Goal: Transaction & Acquisition: Register for event/course

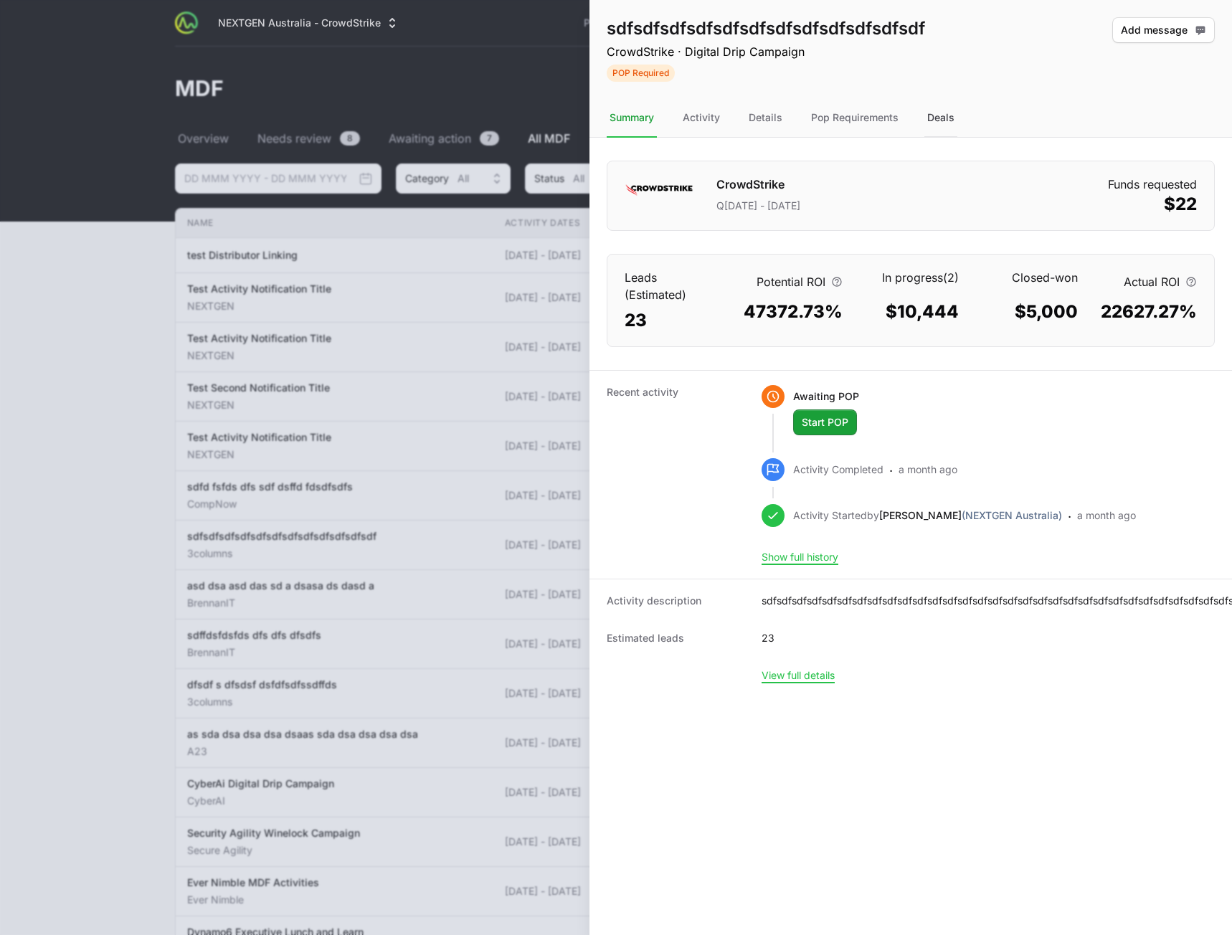
click at [932, 123] on div "Deals" at bounding box center [941, 118] width 33 height 39
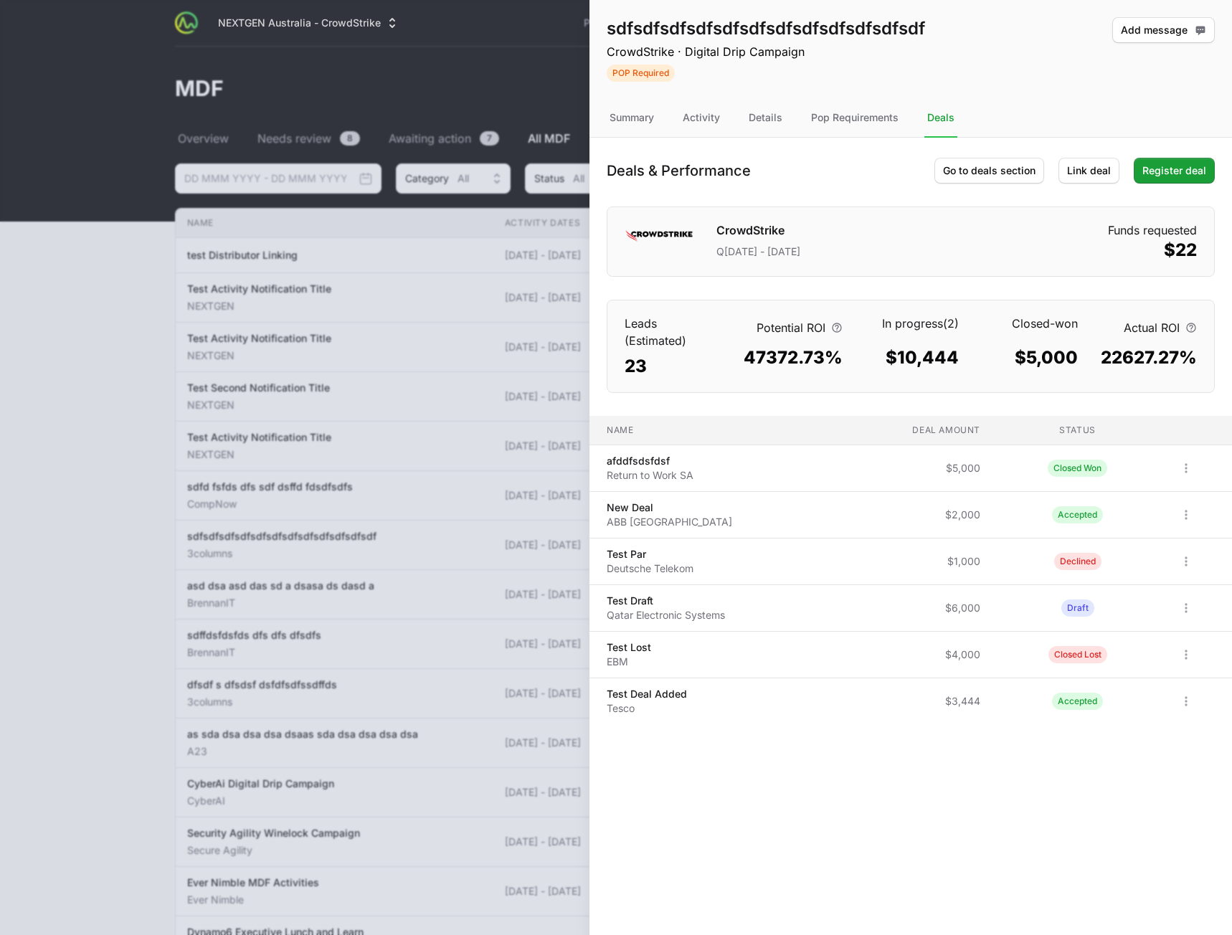
click at [1088, 188] on div "Deals & Performance Go to deals section Link deal Register deal CrowdStrike Q[D…" at bounding box center [911, 265] width 643 height 255
click at [1088, 175] on span "Link deal" at bounding box center [1089, 170] width 44 height 17
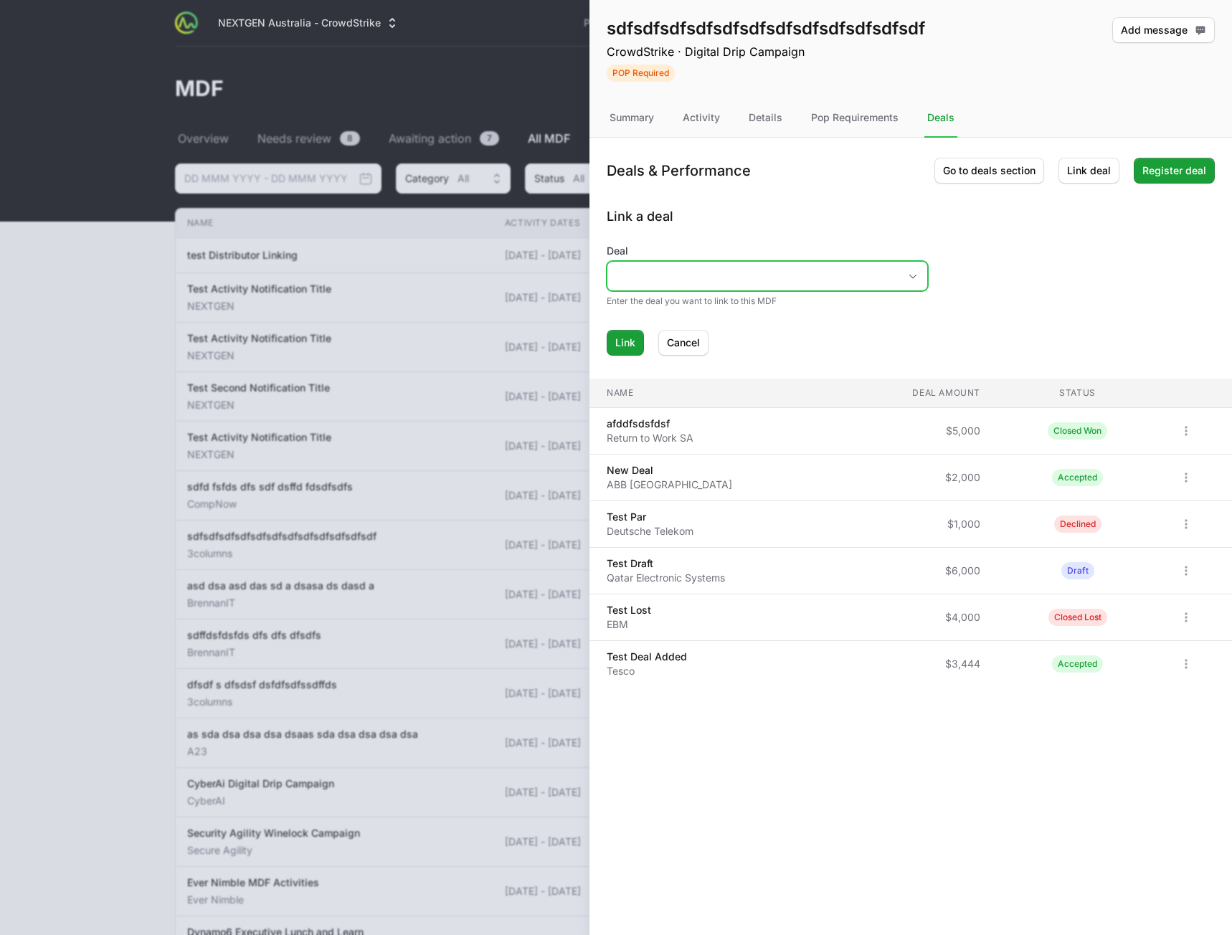
click at [753, 281] on input "Deal" at bounding box center [753, 276] width 291 height 29
click at [654, 385] on li "Test Linked Deal This deal is already linked to another MDF Activity" at bounding box center [767, 404] width 319 height 44
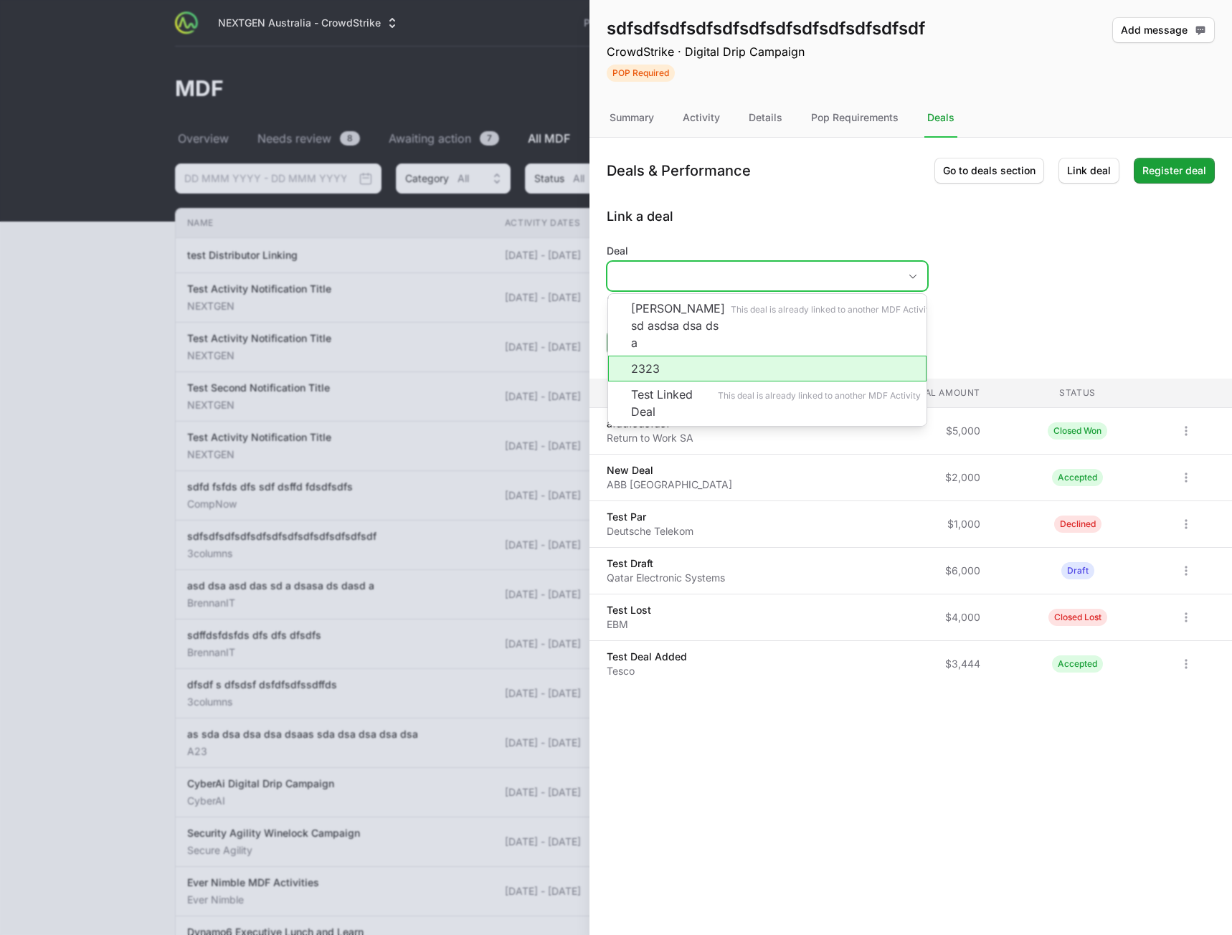
click at [712, 356] on li "2323" at bounding box center [767, 369] width 319 height 26
type input "2323"
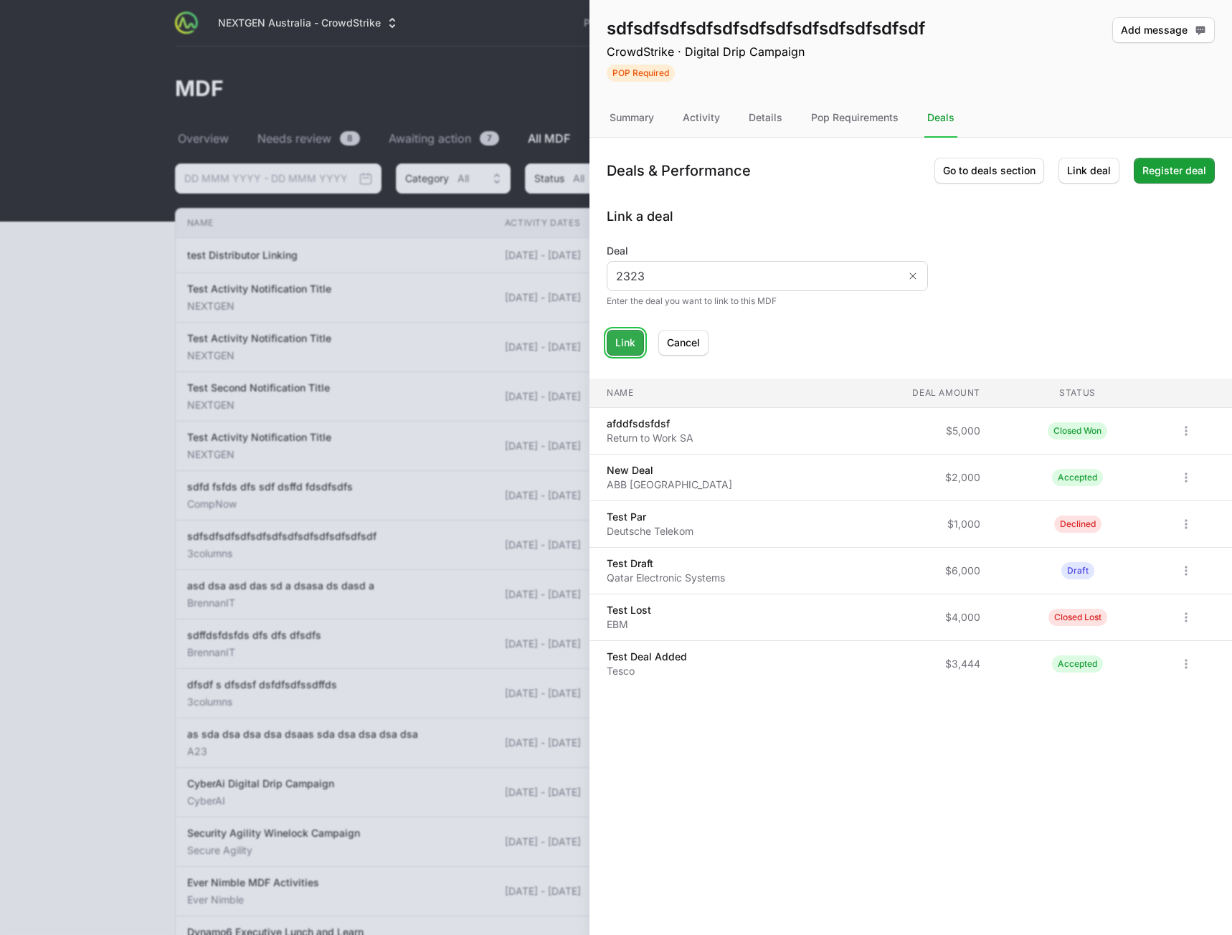
click at [623, 349] on span "Link" at bounding box center [625, 342] width 20 height 17
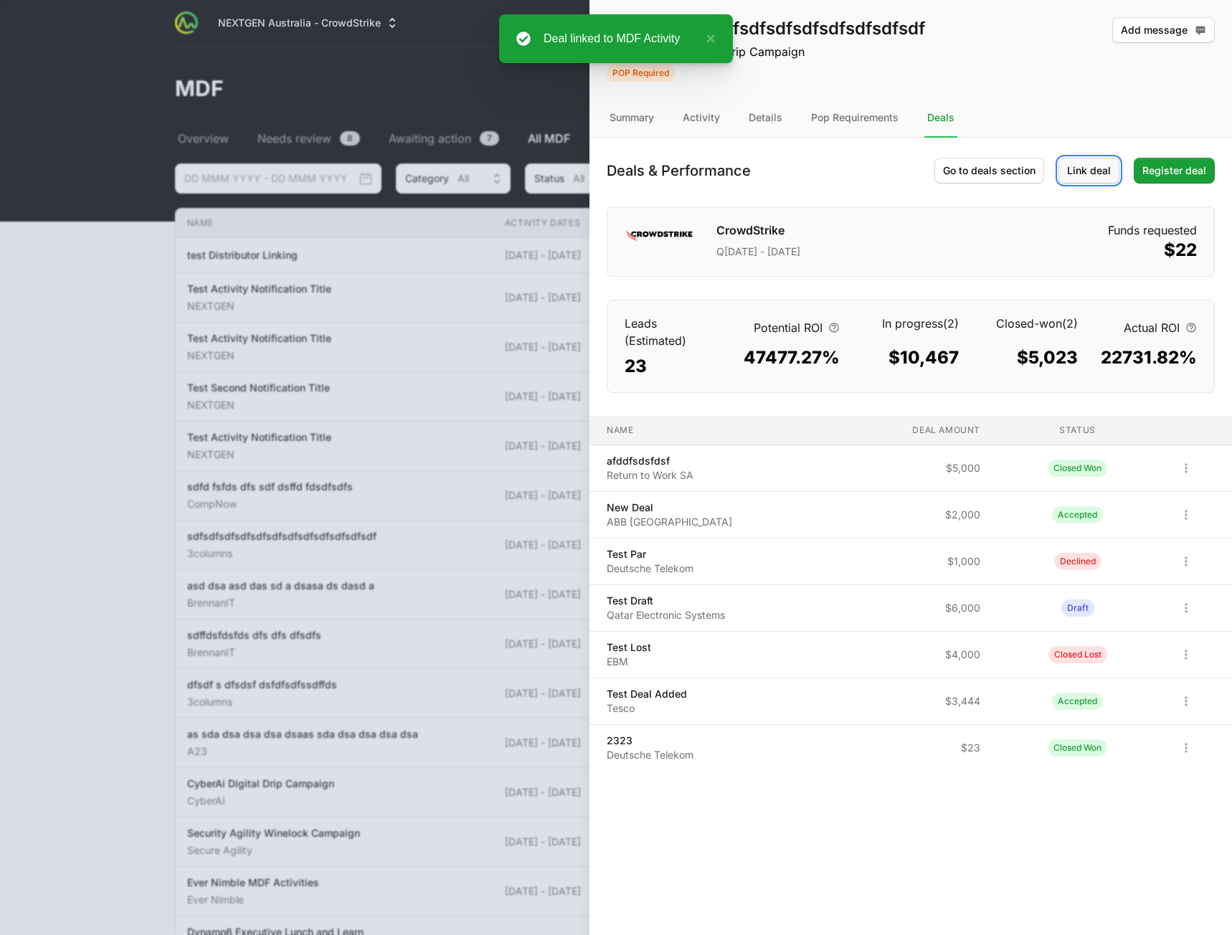
click at [1094, 171] on span "Link deal" at bounding box center [1089, 170] width 44 height 17
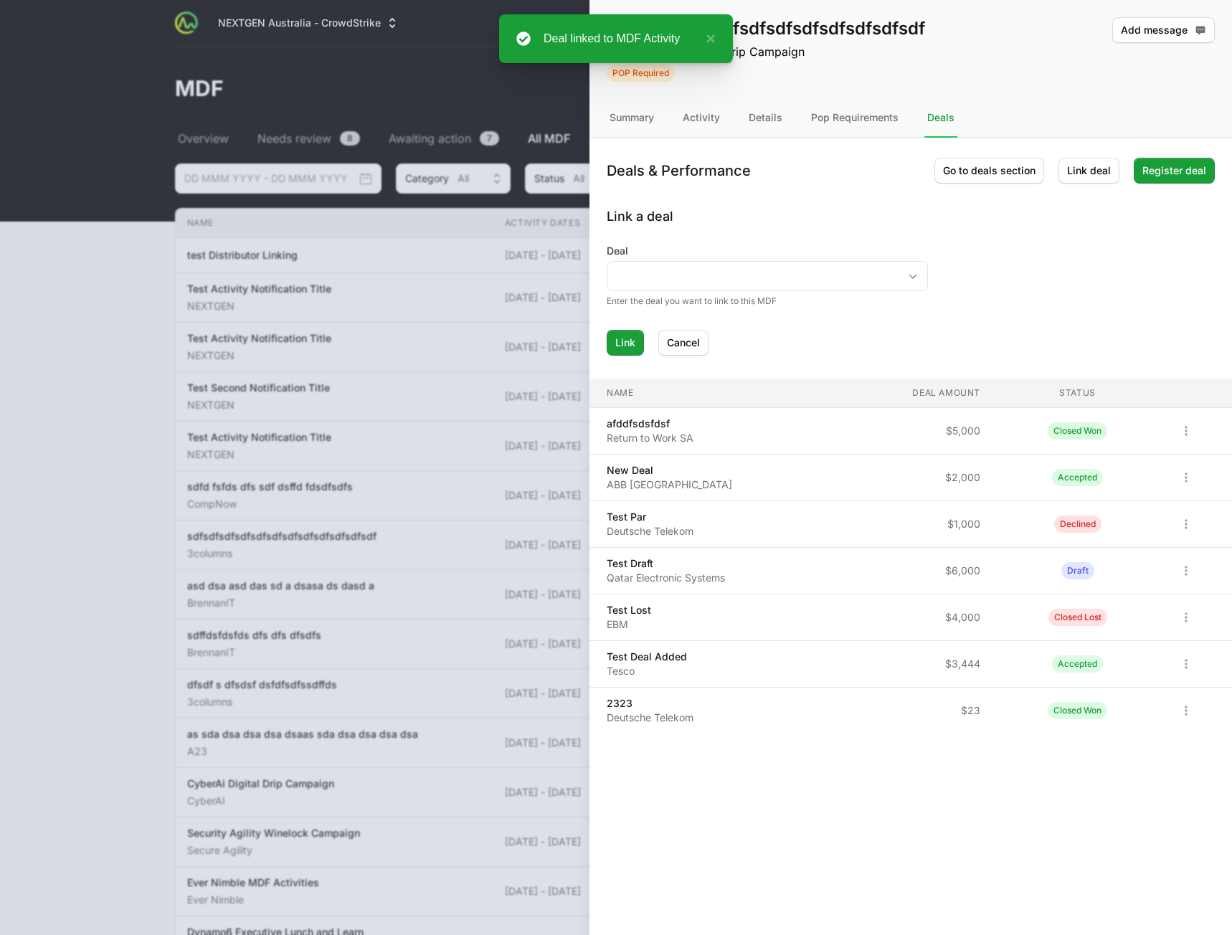
click at [724, 294] on div "Deal Enter the deal you want to link to this MDF" at bounding box center [767, 275] width 321 height 63
click at [736, 276] on input "Deal" at bounding box center [753, 276] width 291 height 29
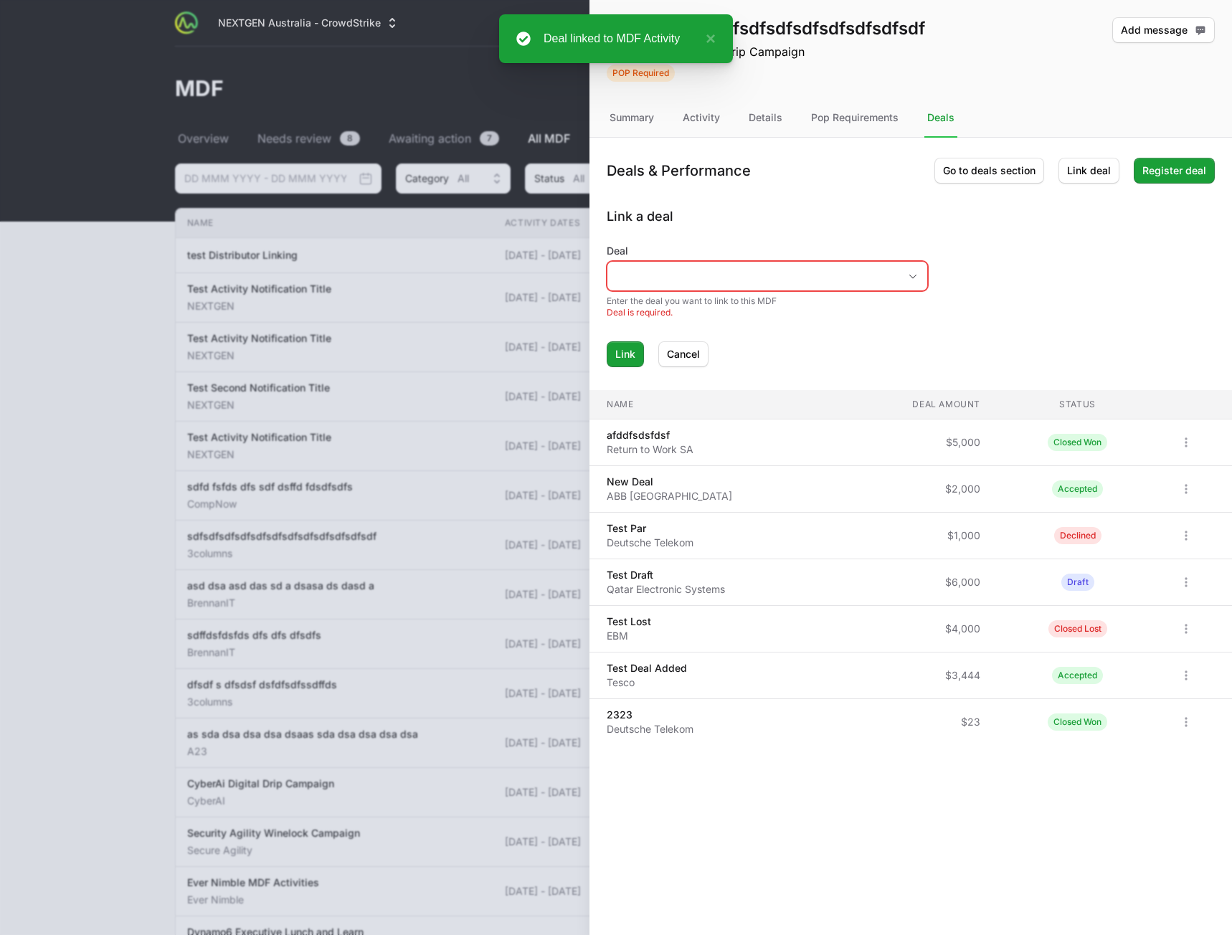
drag, startPoint x: 956, startPoint y: 253, endPoint x: 911, endPoint y: 273, distance: 48.8
click at [956, 253] on form "Deal Enter the deal you want to link to this MDF Deal is required. Link Cancel" at bounding box center [911, 305] width 608 height 123
click at [904, 273] on div "Open" at bounding box center [913, 276] width 29 height 29
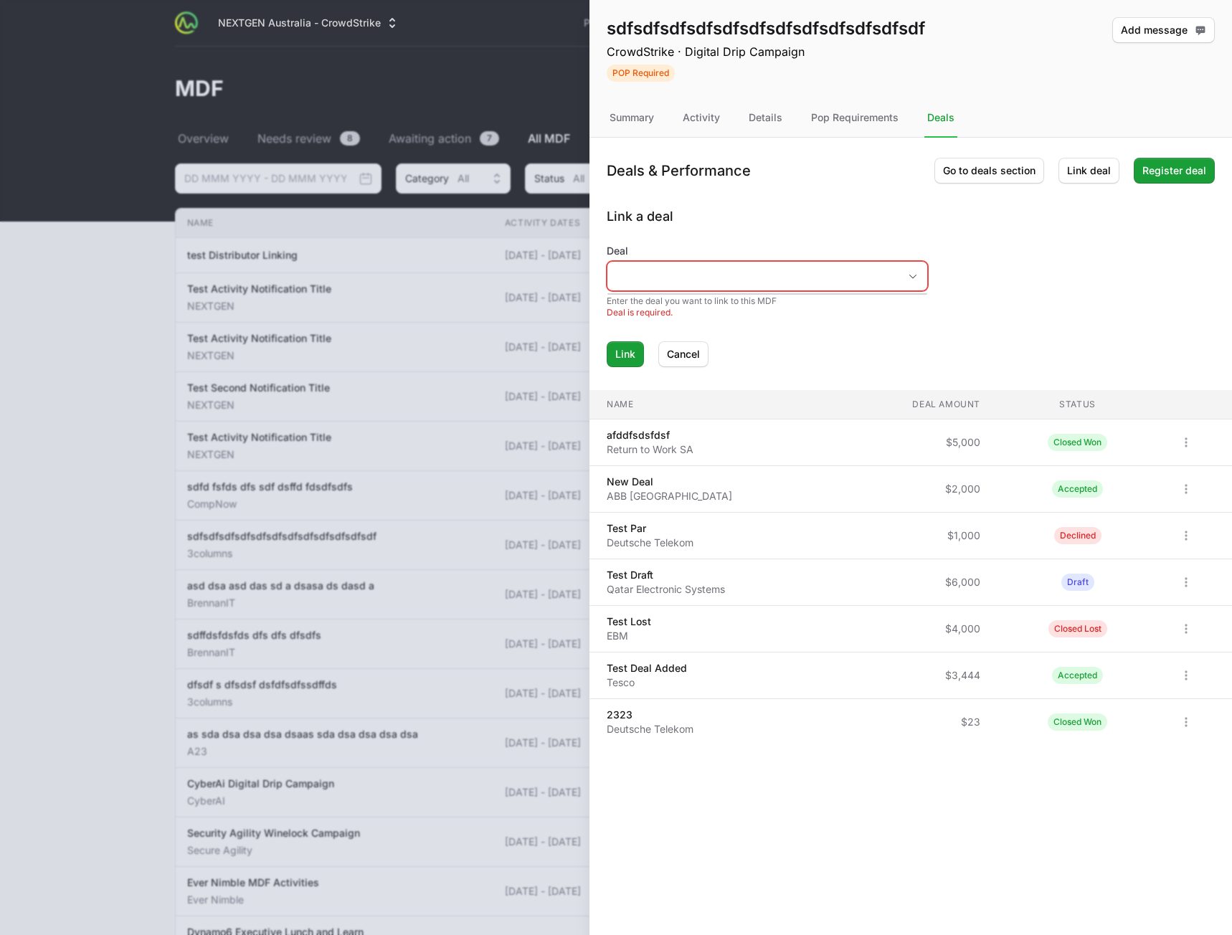
click at [1043, 256] on form "Deal Enter the deal you want to link to this MDF Deal is required. Link Cancel" at bounding box center [911, 305] width 608 height 123
click at [866, 801] on div "sdfsdfsdfsdfsdfsdfsdfsdfsdfsdfsdfsdf CrowdStrike · Digital Drip Campaign POP Re…" at bounding box center [911, 467] width 643 height 935
click at [1168, 272] on form "Deal Enter the deal you want to link to this MDF Deal is required. Link Cancel" at bounding box center [911, 305] width 608 height 123
click at [782, 190] on div "Deals & Performance Go to deals section Link deal Register deal Link a deal Dea…" at bounding box center [911, 253] width 643 height 230
click at [656, 121] on div "Summary" at bounding box center [632, 118] width 50 height 39
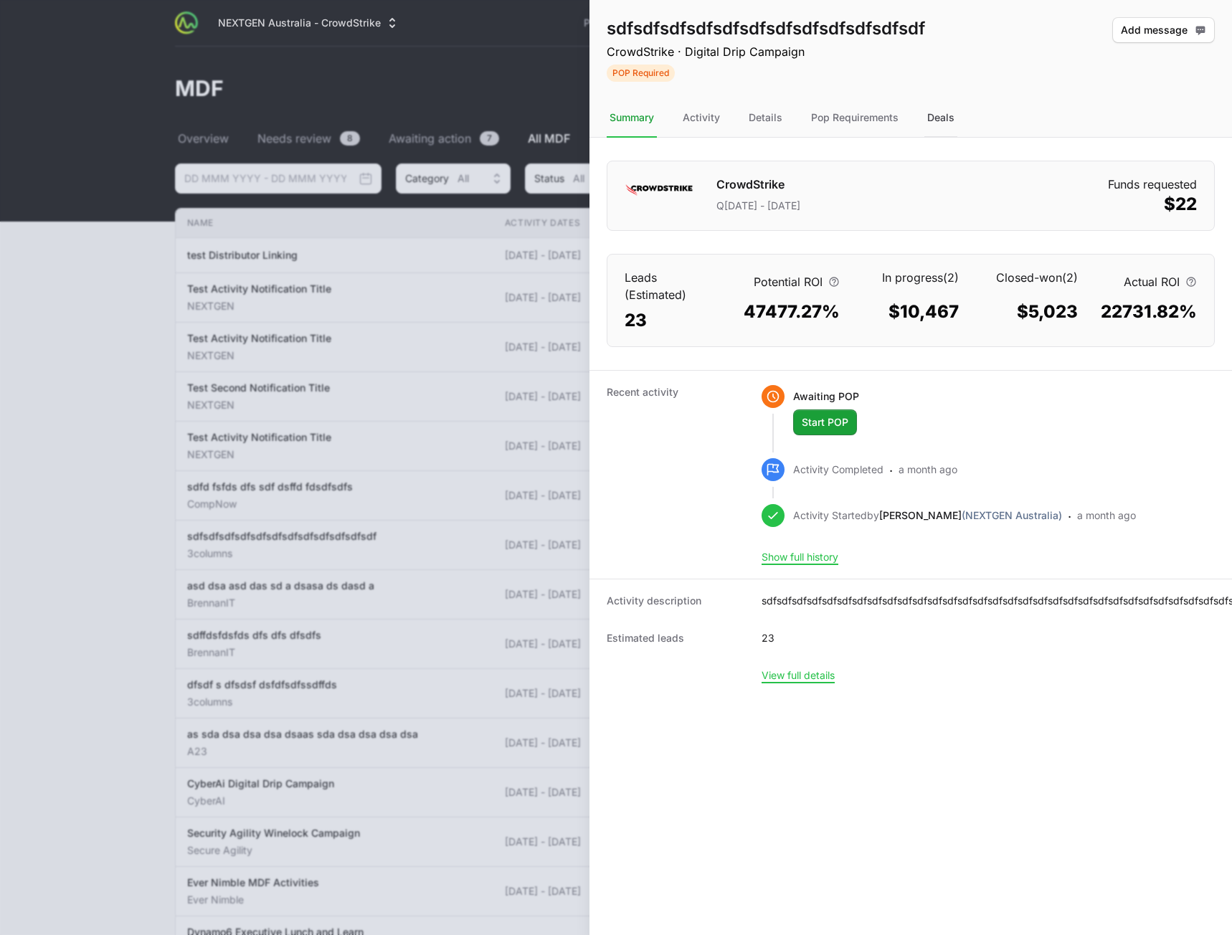
click at [940, 127] on div "Deals" at bounding box center [941, 118] width 33 height 39
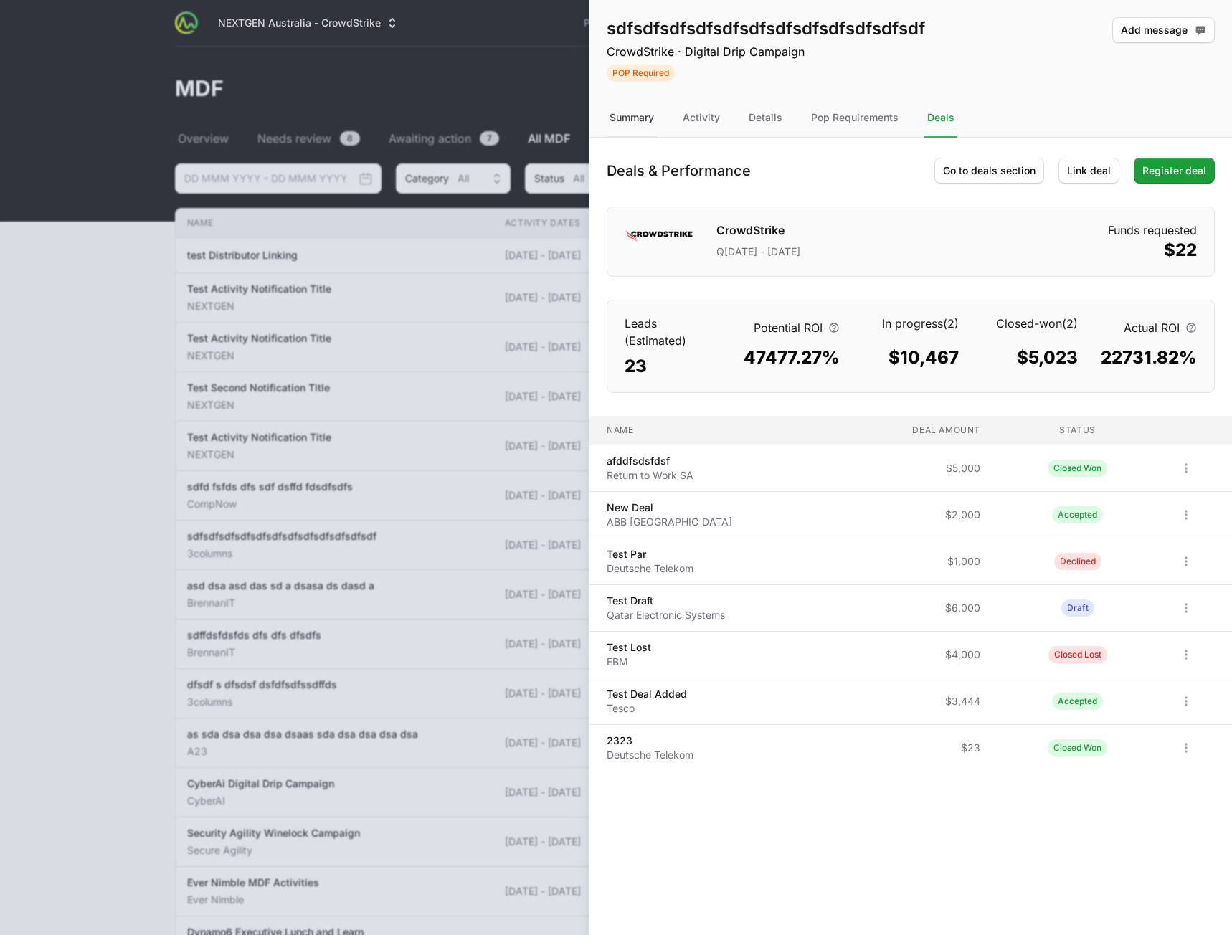
click at [632, 121] on div "Summary" at bounding box center [632, 118] width 50 height 39
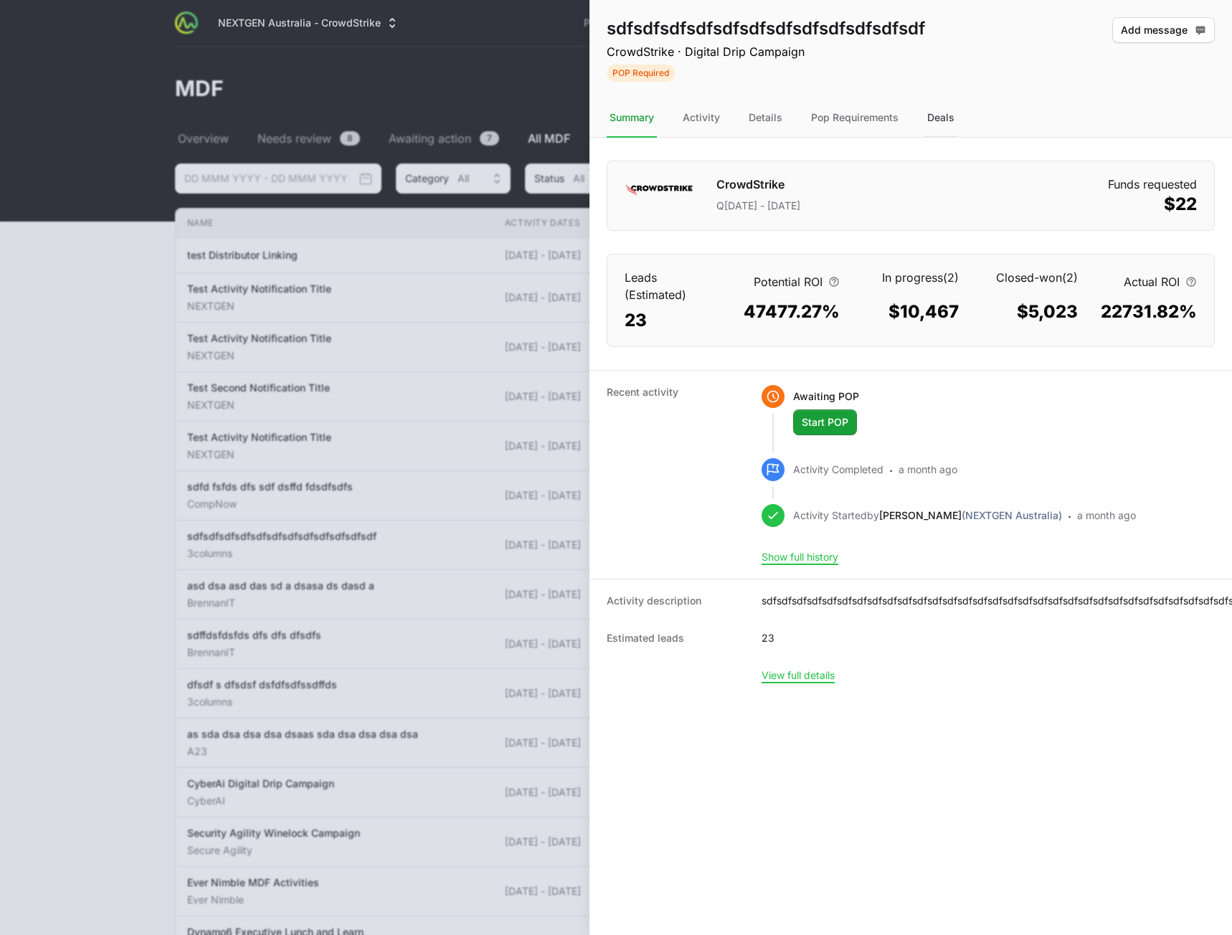
click at [938, 120] on div "Deals" at bounding box center [941, 118] width 33 height 39
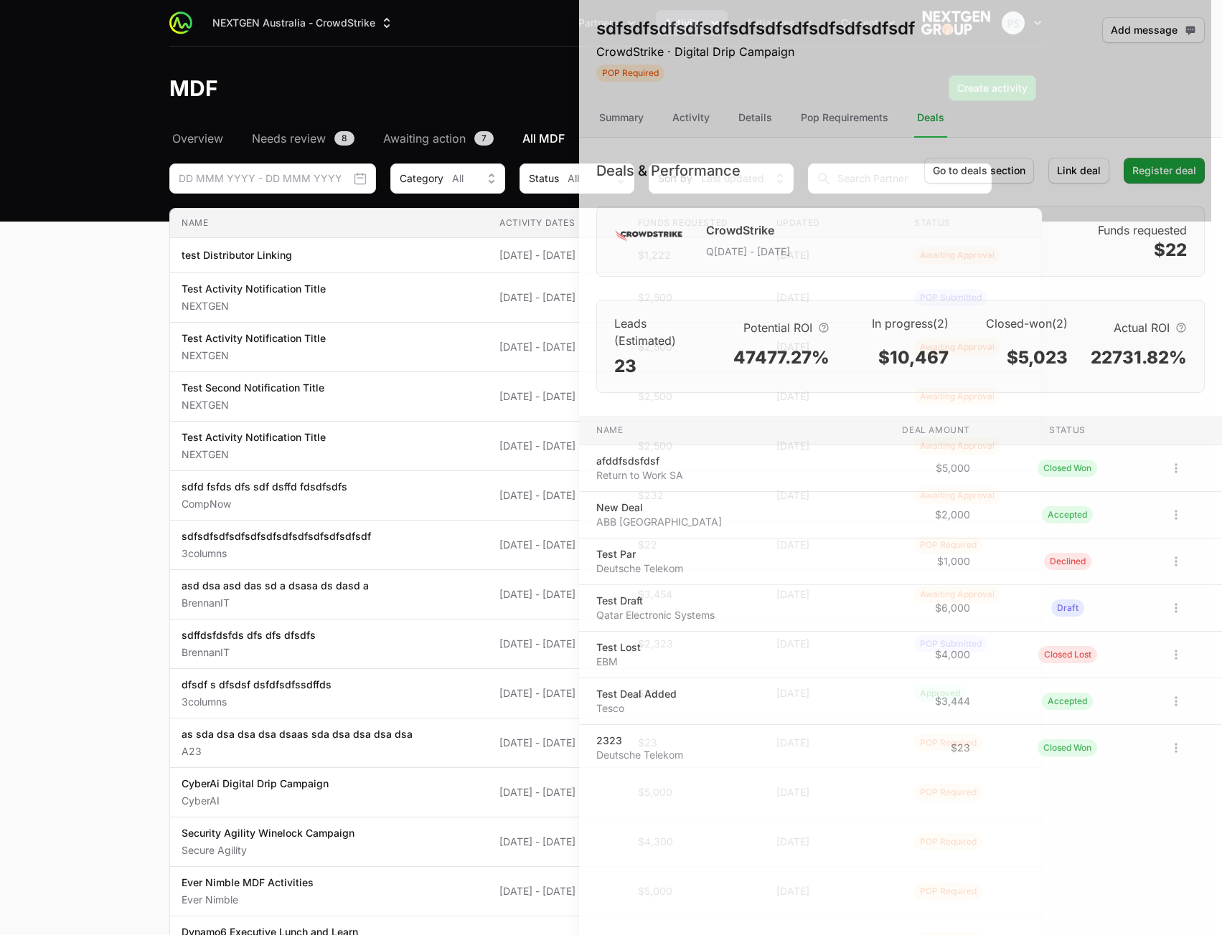
click at [481, 82] on div at bounding box center [611, 467] width 1222 height 935
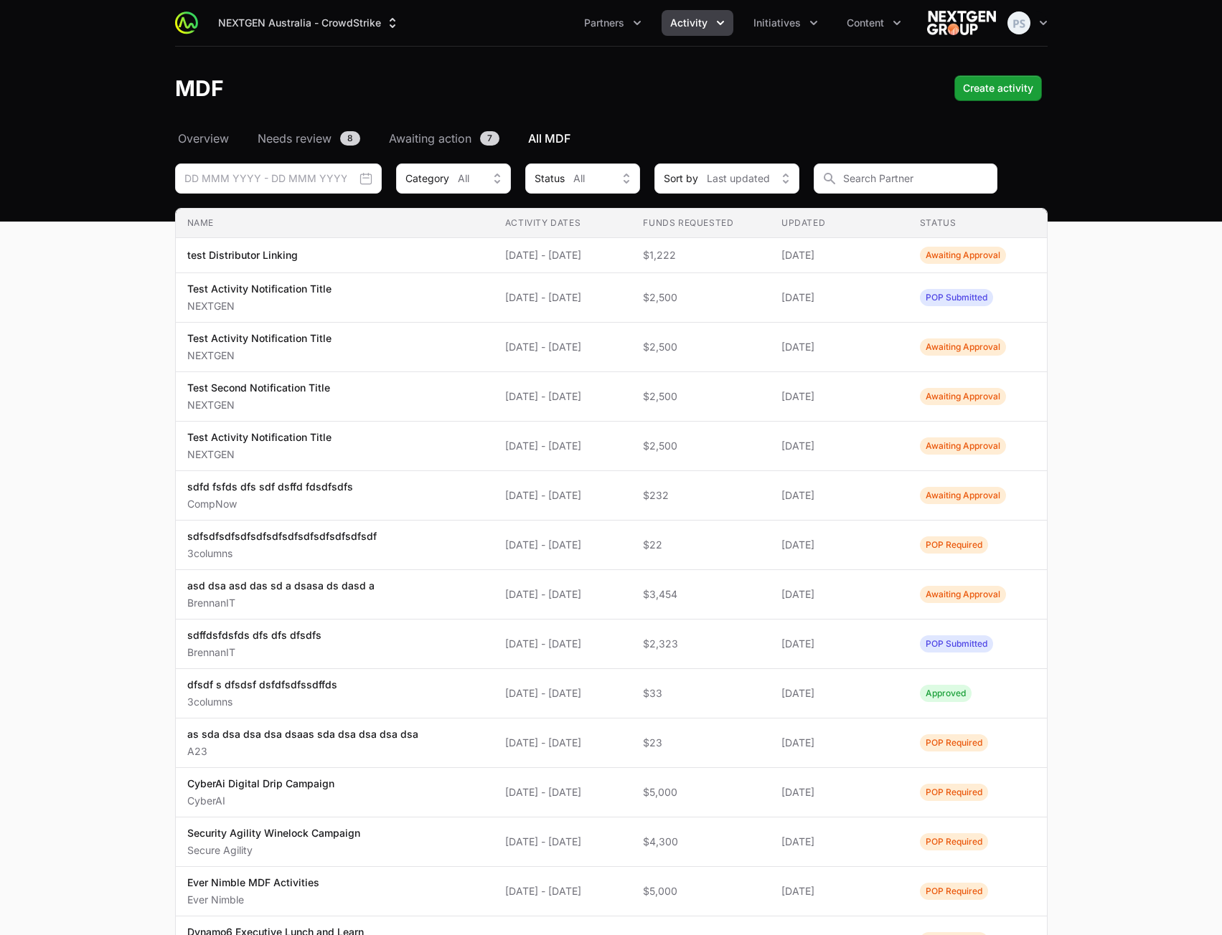
click at [1123, 240] on main "Select a tab Overview Needs review Awaiting action All MDF Overview Needs revie…" at bounding box center [611, 613] width 1222 height 966
click at [775, 87] on div "MDF Create activity" at bounding box center [611, 88] width 872 height 26
click at [681, 27] on span "Activity" at bounding box center [688, 23] width 37 height 14
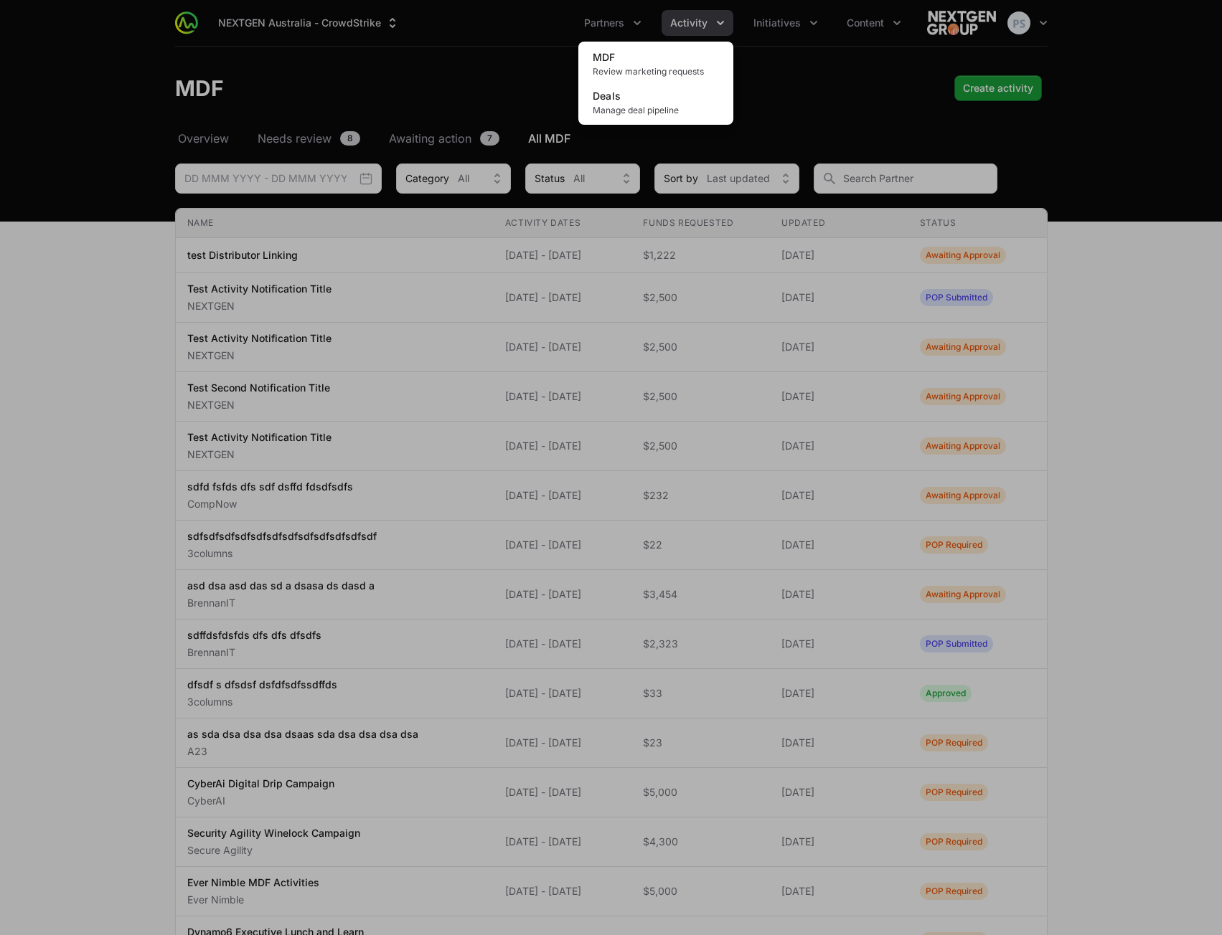
click at [808, 74] on div "Activity menu" at bounding box center [611, 467] width 1222 height 935
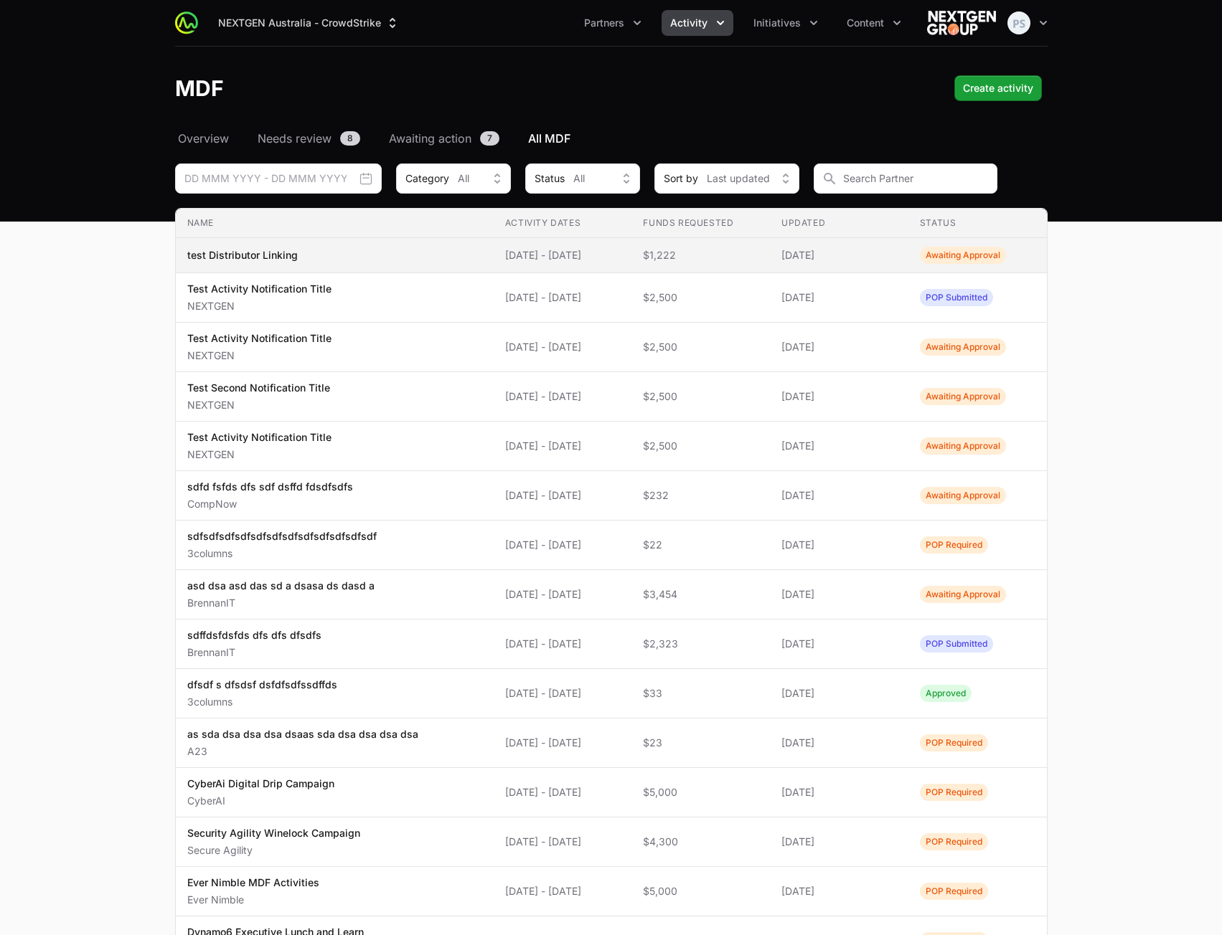
click at [366, 246] on td "Name test Distributor Linking" at bounding box center [335, 255] width 318 height 35
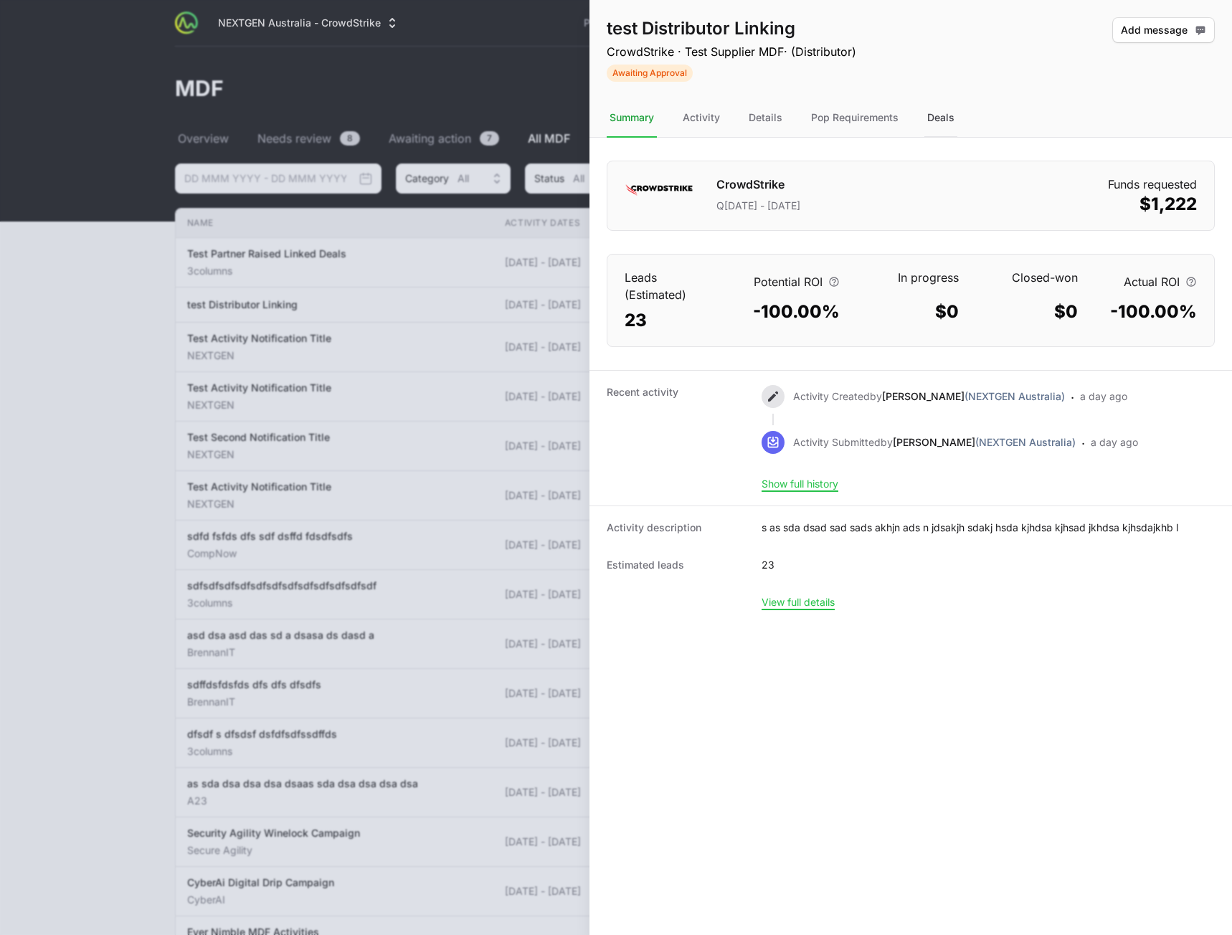
click at [933, 125] on div "Deals" at bounding box center [941, 118] width 33 height 39
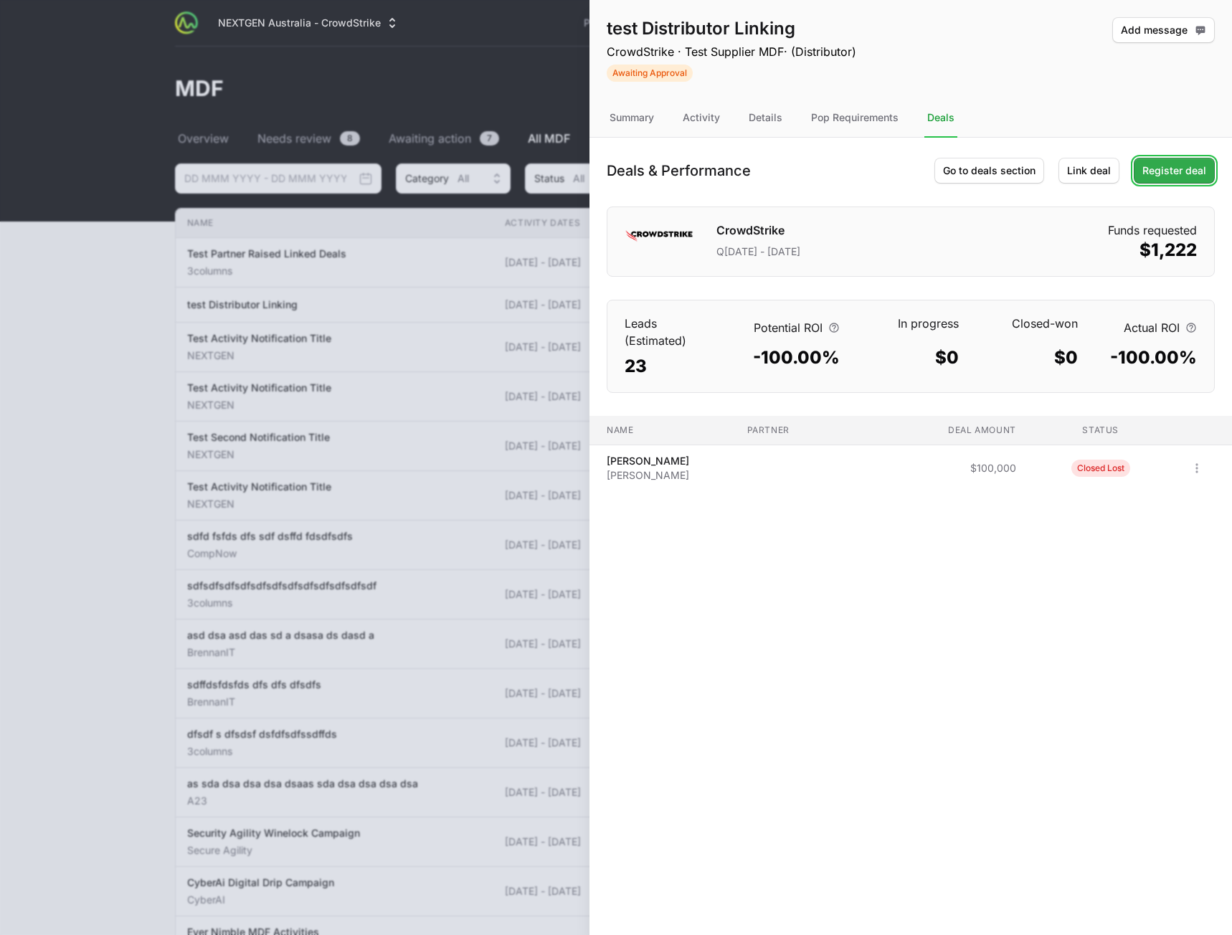
click at [1196, 167] on span "Register deal" at bounding box center [1175, 170] width 64 height 17
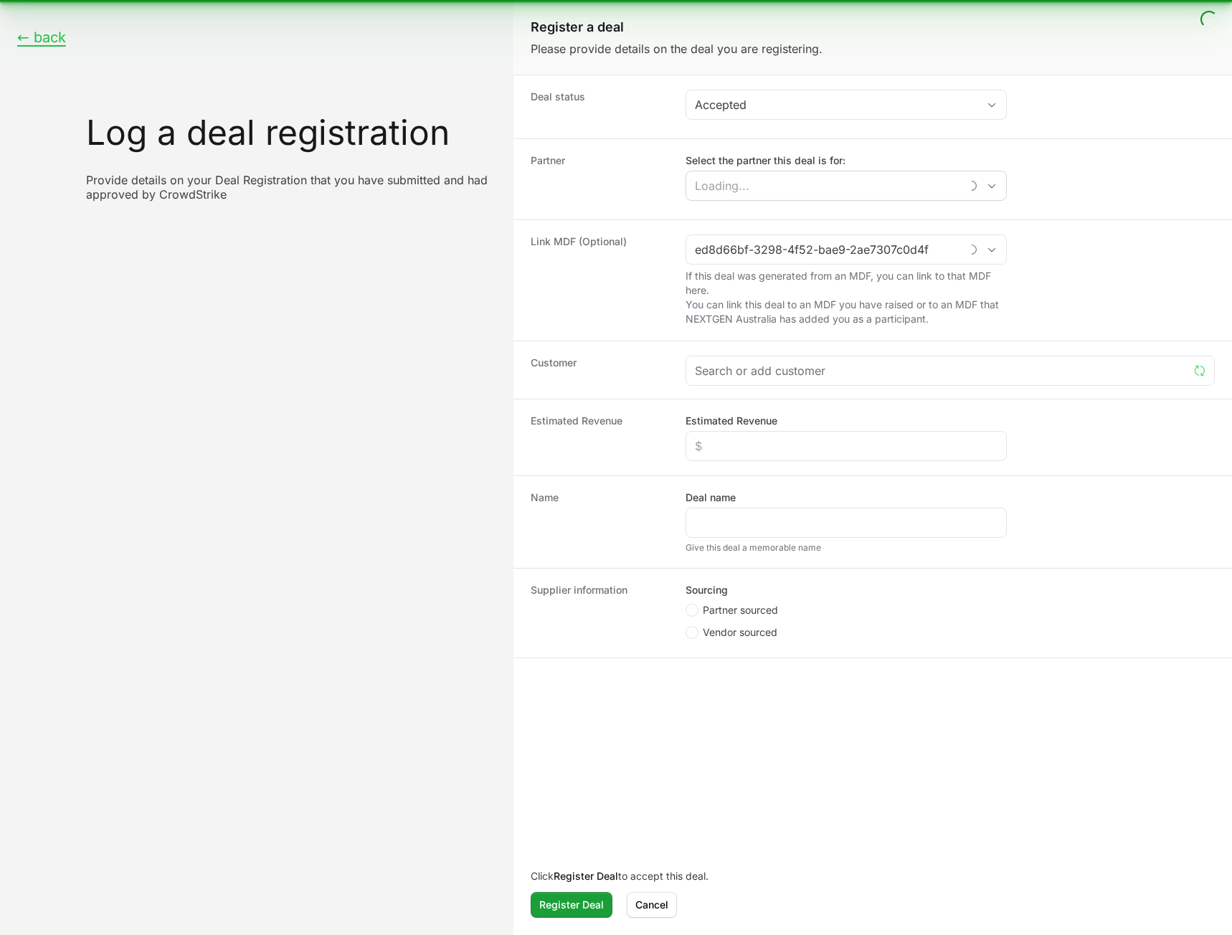
type input "test Distributor Linking"
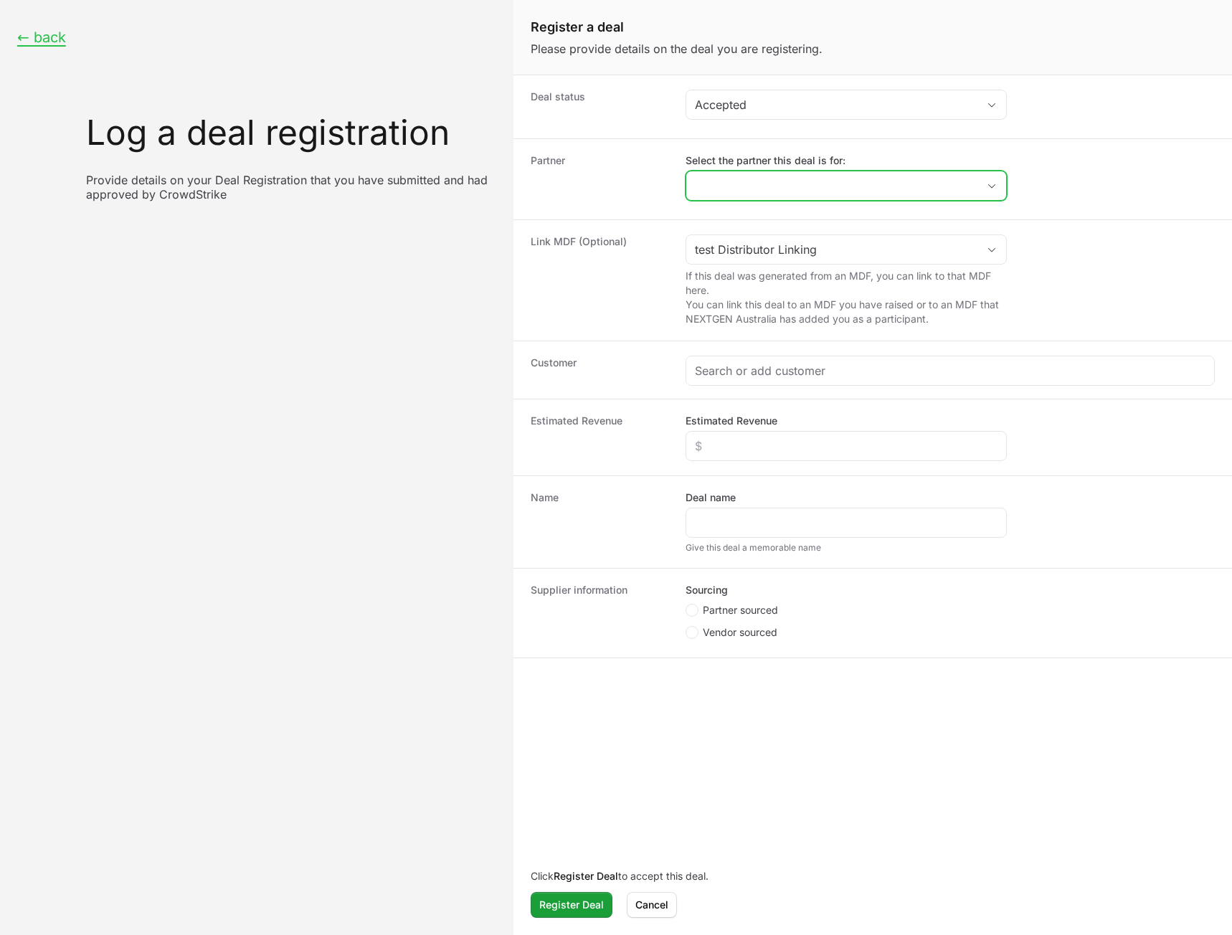
click at [818, 189] on input "Select the partner this deal is for:" at bounding box center [832, 185] width 291 height 29
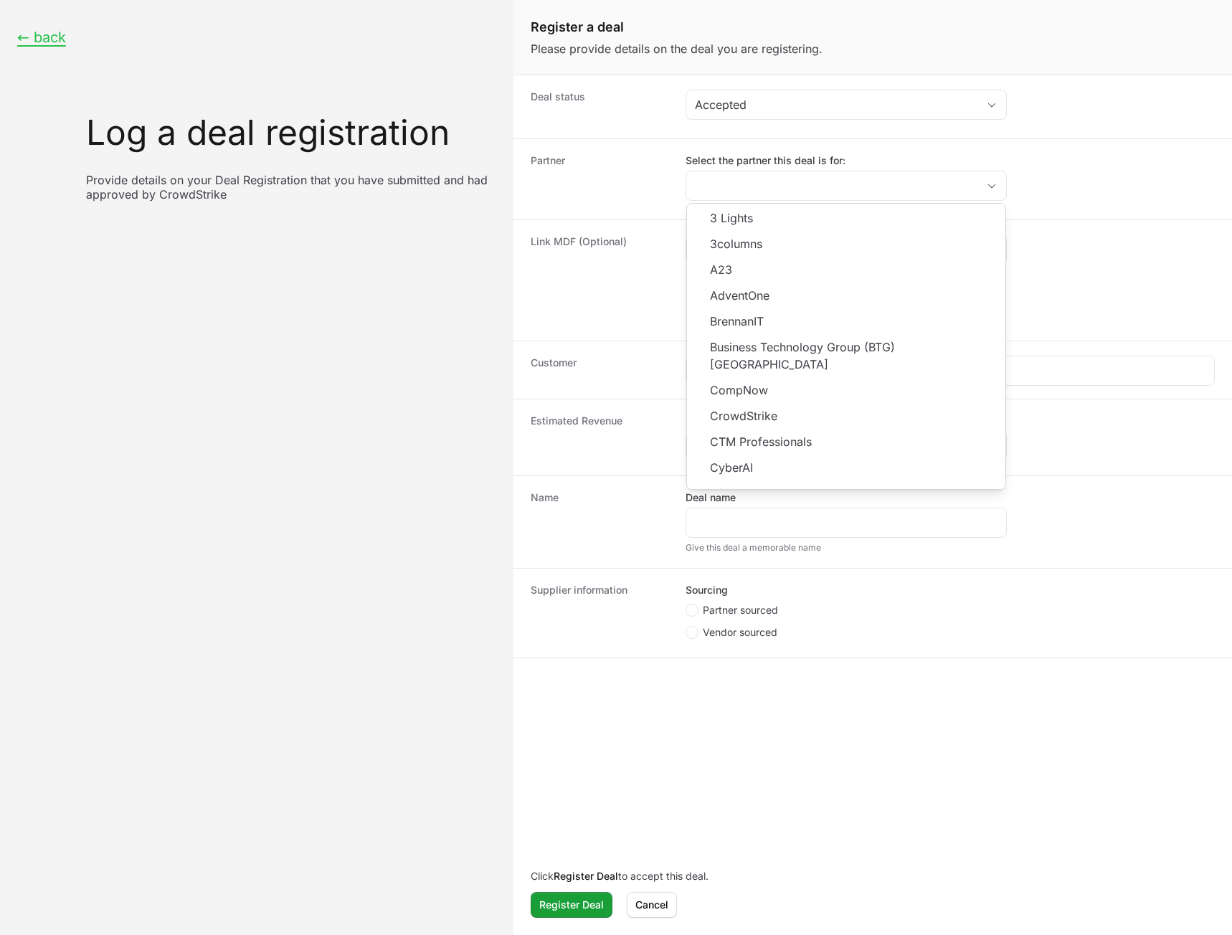
click at [1145, 179] on dd "Select the partner this deal is for: 3 Lights 3columns A23 AdventOne BrennanIT …" at bounding box center [950, 180] width 529 height 52
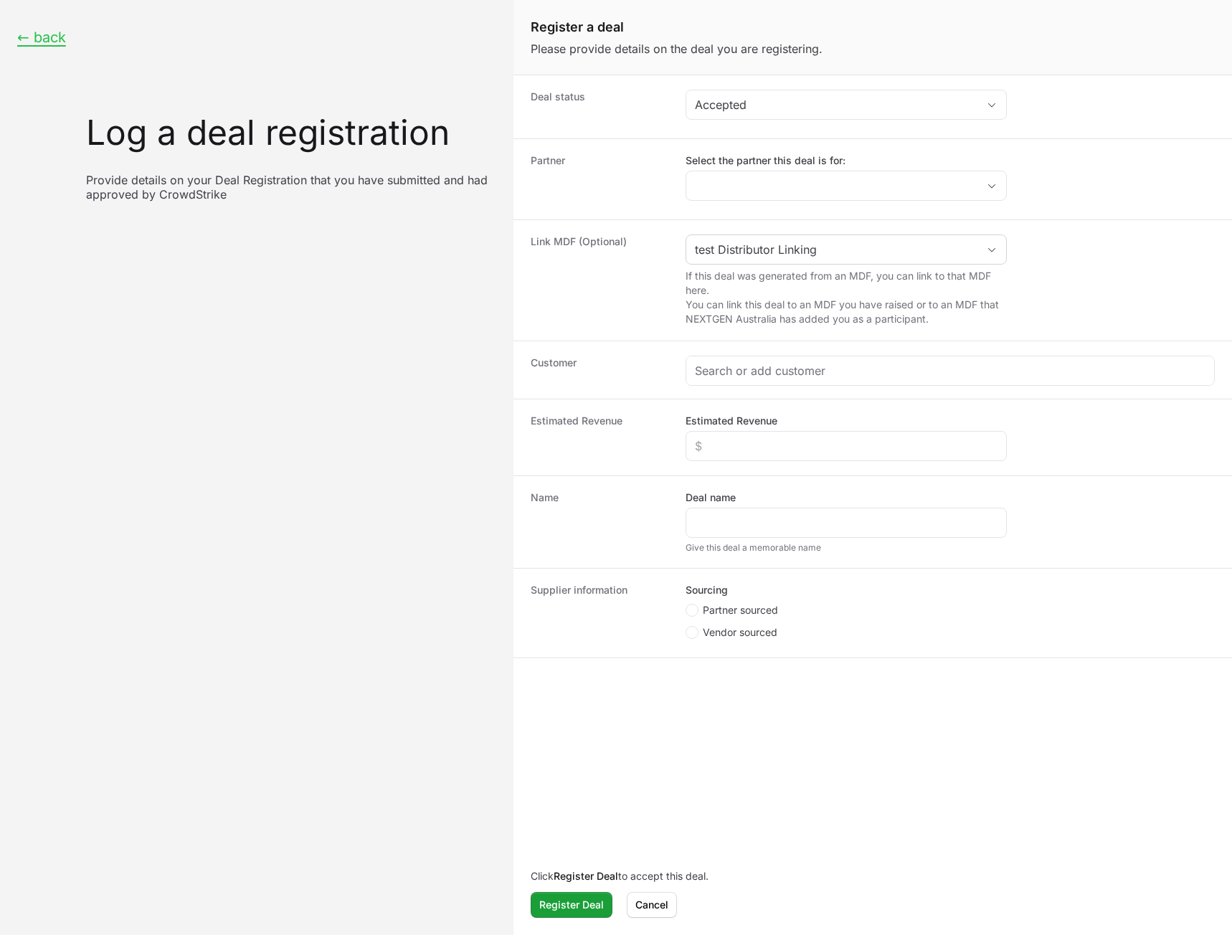
click at [958, 264] on div "test Distributor Linking" at bounding box center [846, 250] width 321 height 30
click at [956, 255] on input "Create activity form" at bounding box center [832, 249] width 291 height 29
type input "test Distributor Linking"
click at [1090, 193] on dd "Select the partner this deal is for:" at bounding box center [950, 180] width 529 height 52
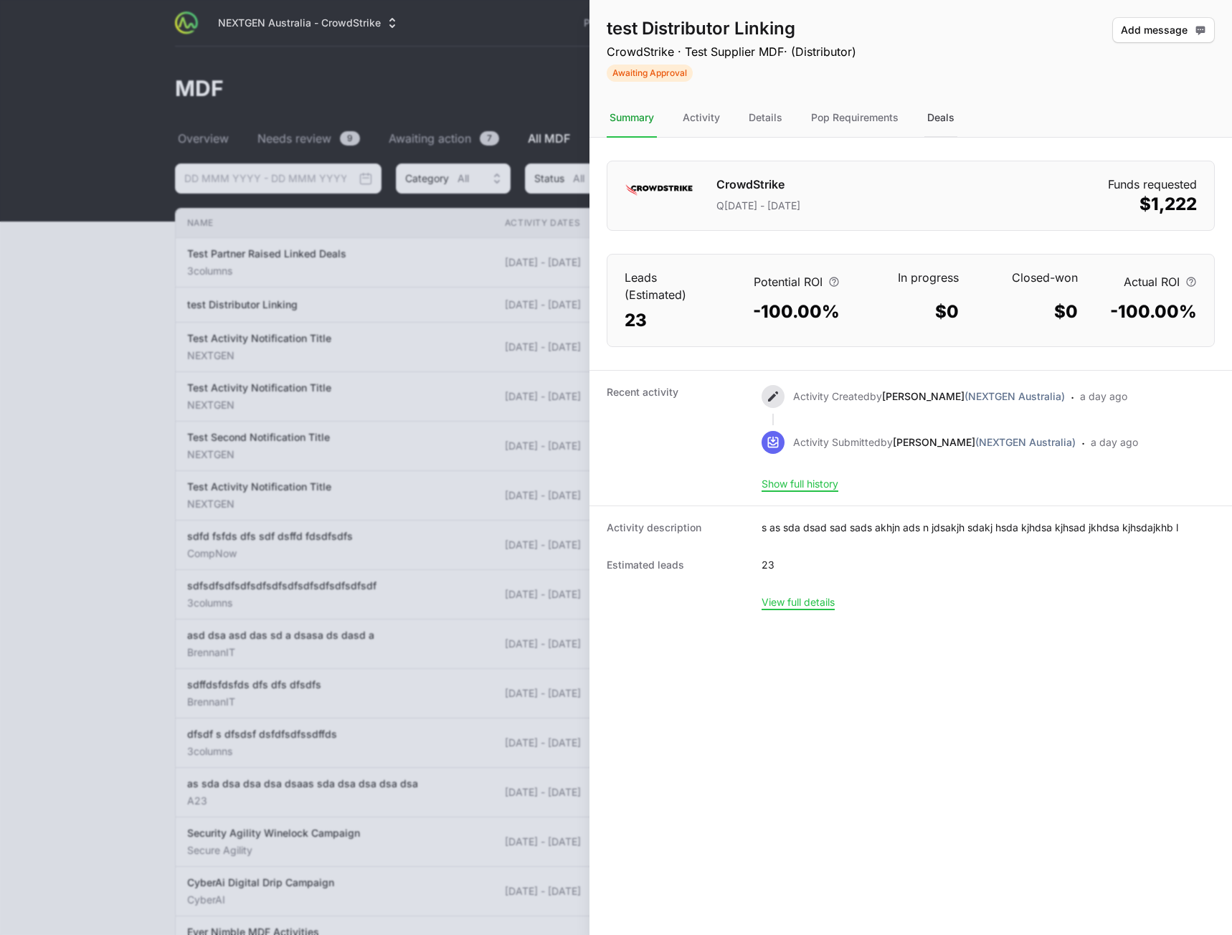
click at [944, 119] on div "Deals" at bounding box center [941, 118] width 33 height 39
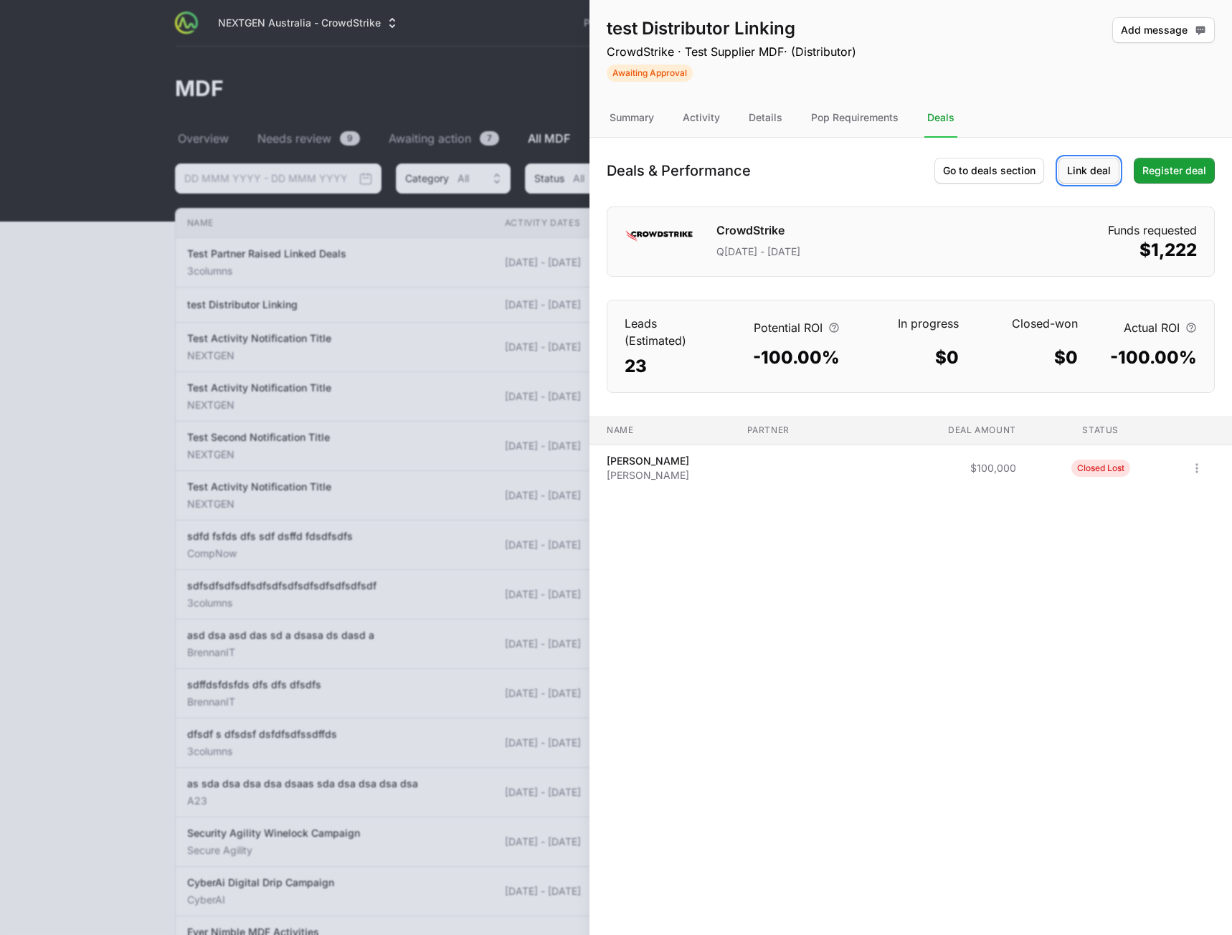
click at [1108, 164] on span "Link deal" at bounding box center [1089, 170] width 44 height 17
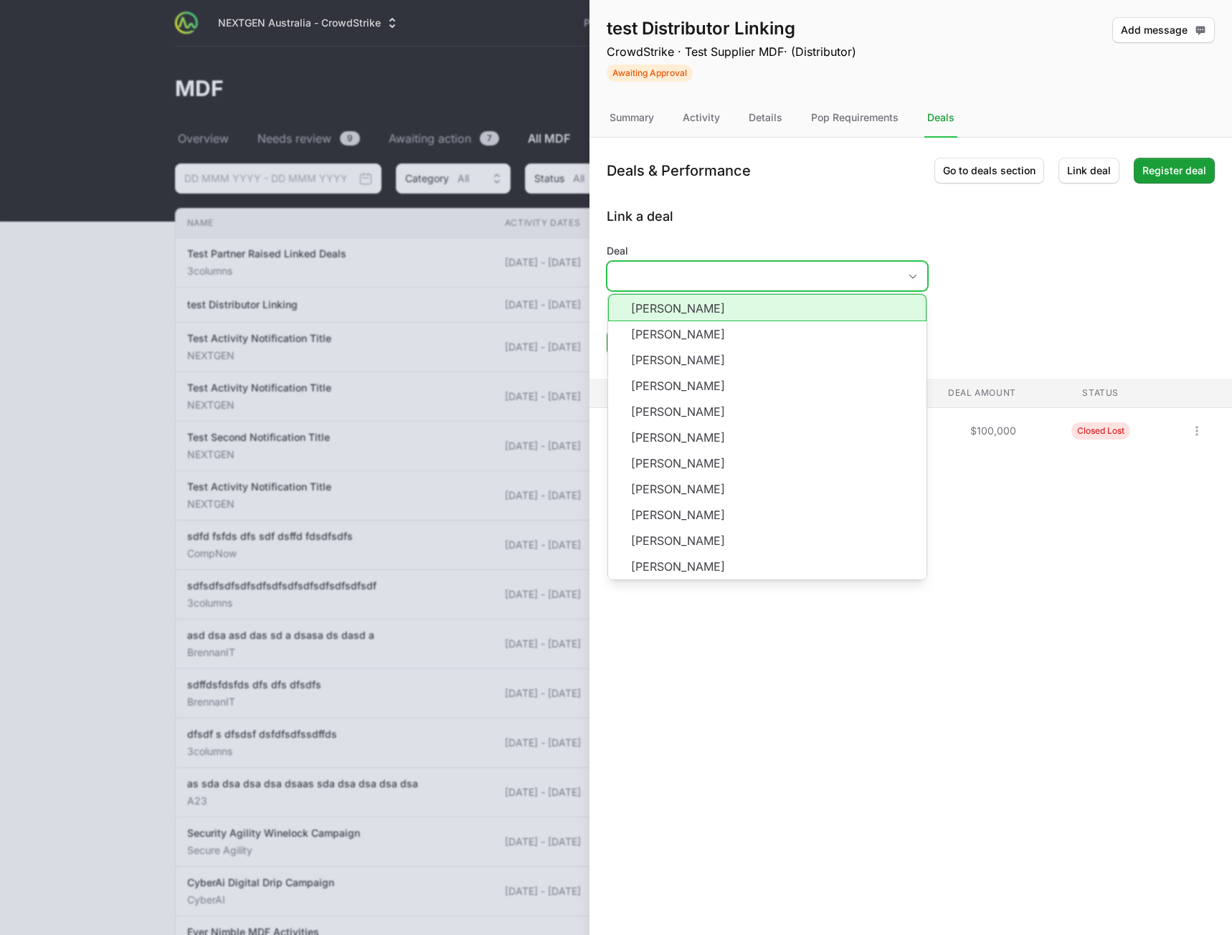
click at [734, 275] on input "Deal" at bounding box center [753, 276] width 291 height 29
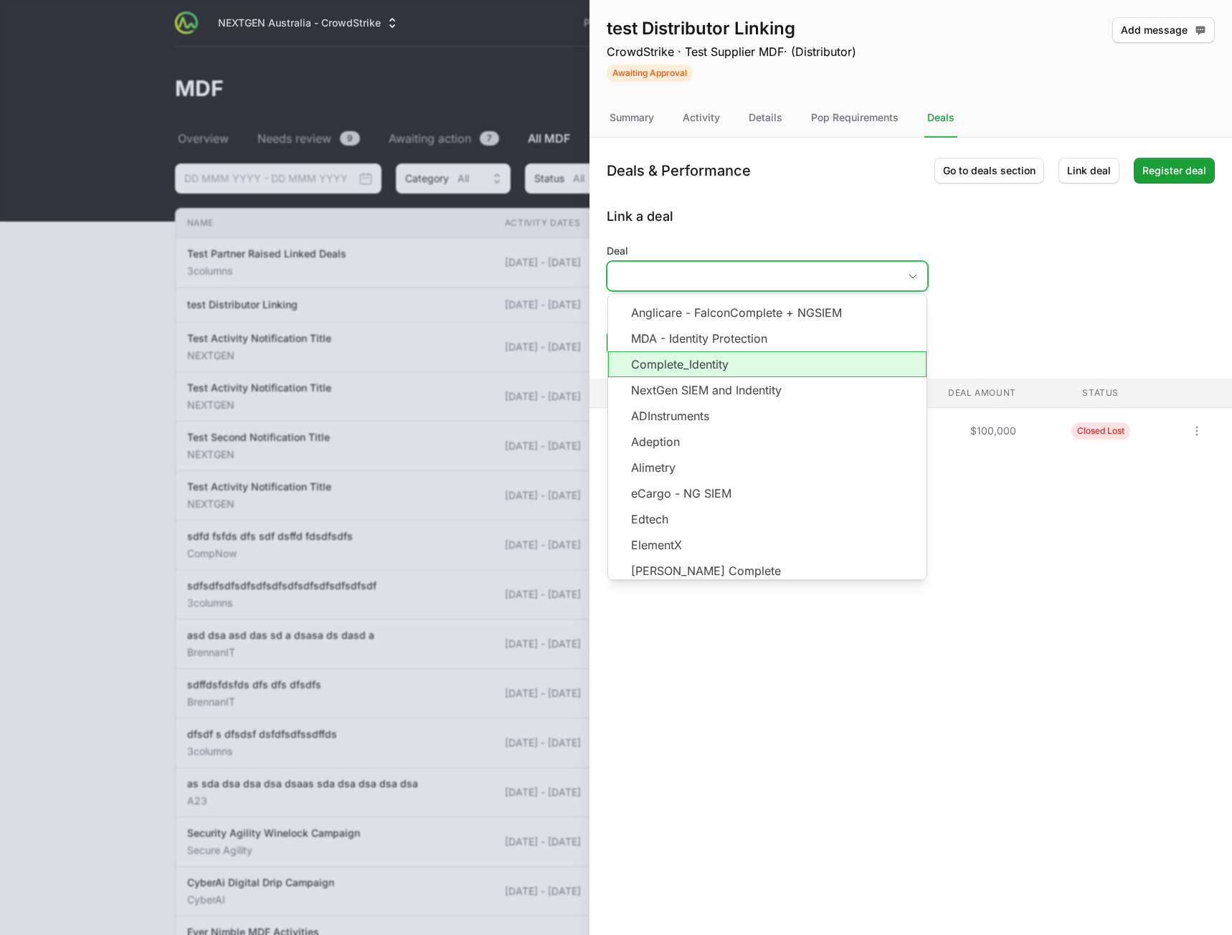
scroll to position [287, 0]
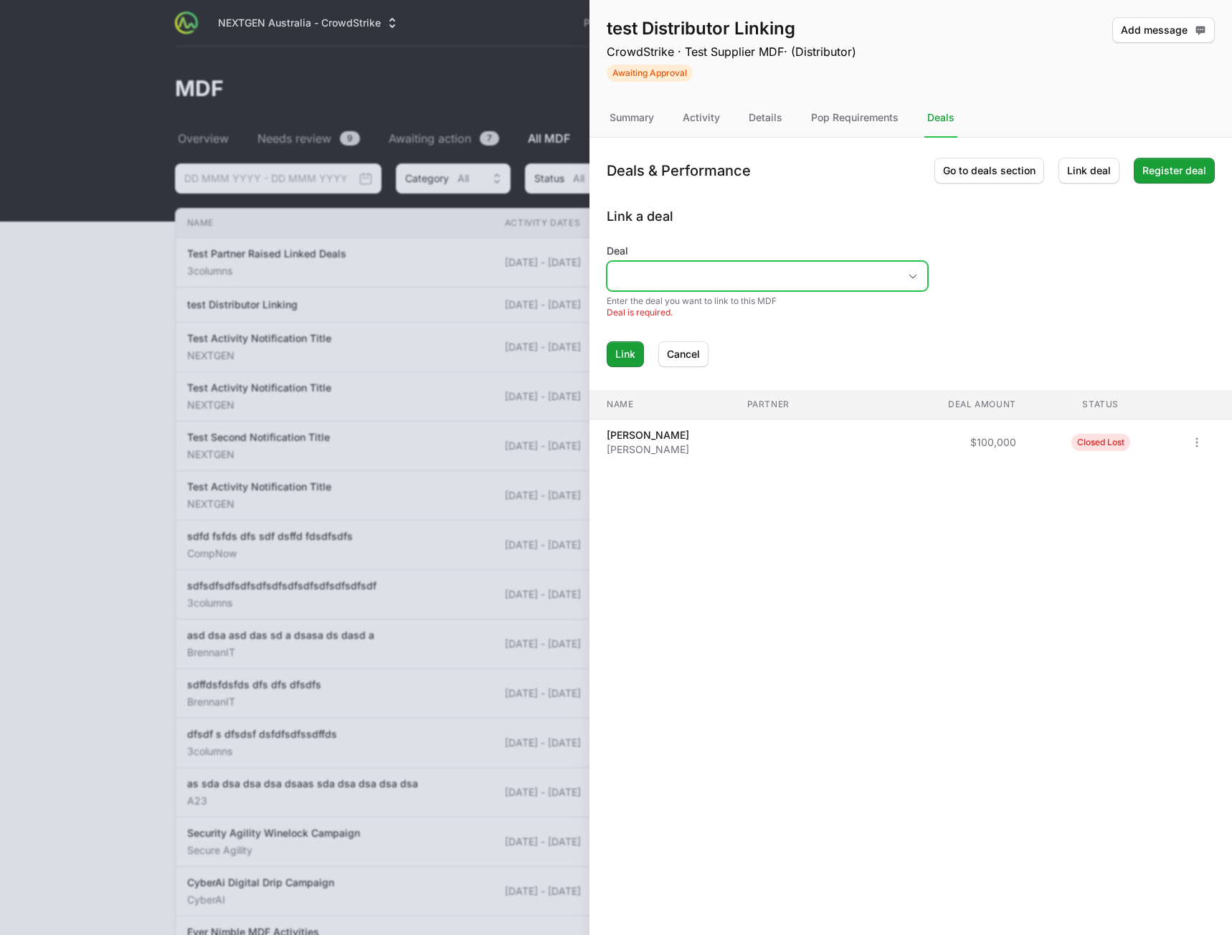
click at [910, 274] on icon "Open" at bounding box center [912, 276] width 11 height 5
click at [905, 273] on div "Open" at bounding box center [913, 276] width 29 height 29
click at [925, 684] on div "test Distributor Linking CrowdStrike · Test Supplier MDF · (Distributor) Awaiti…" at bounding box center [911, 467] width 643 height 935
click at [1166, 174] on span "Register deal" at bounding box center [1175, 170] width 64 height 17
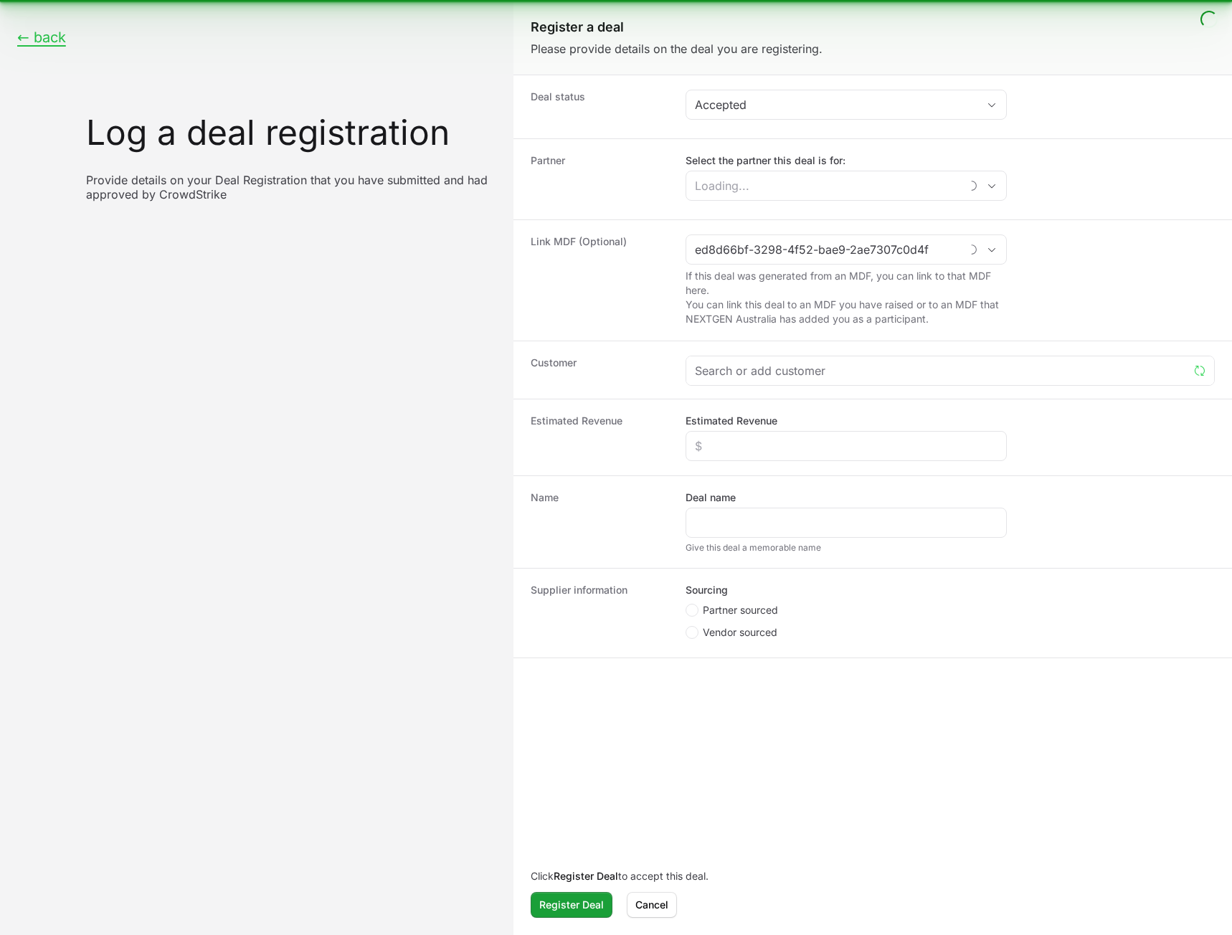
type input "test Distributor Linking"
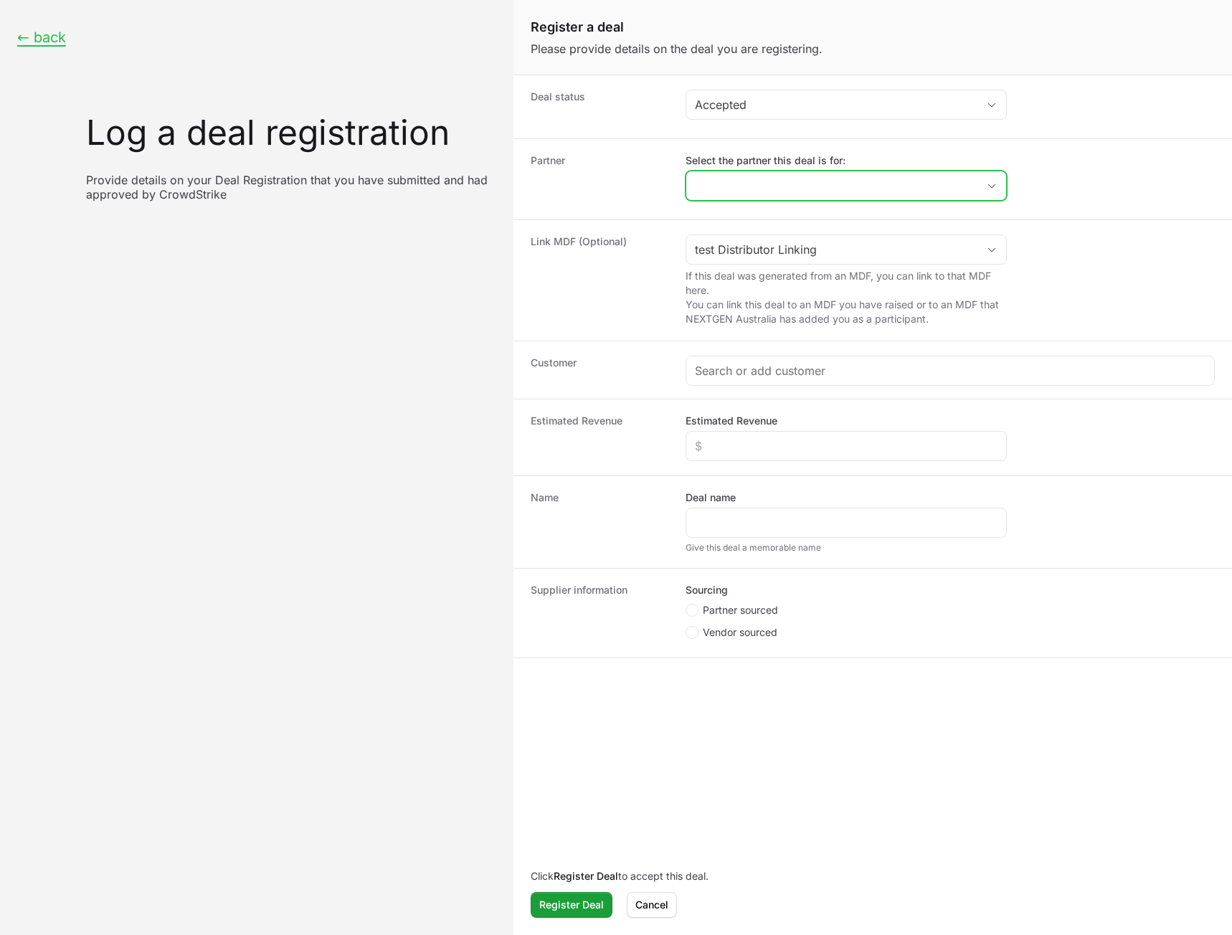
click at [857, 189] on input "Select the partner this deal is for:" at bounding box center [832, 185] width 291 height 29
click at [1097, 232] on div "Link MDF (Optional) test Distributor Linking If this deal was generated from an…" at bounding box center [873, 280] width 719 height 121
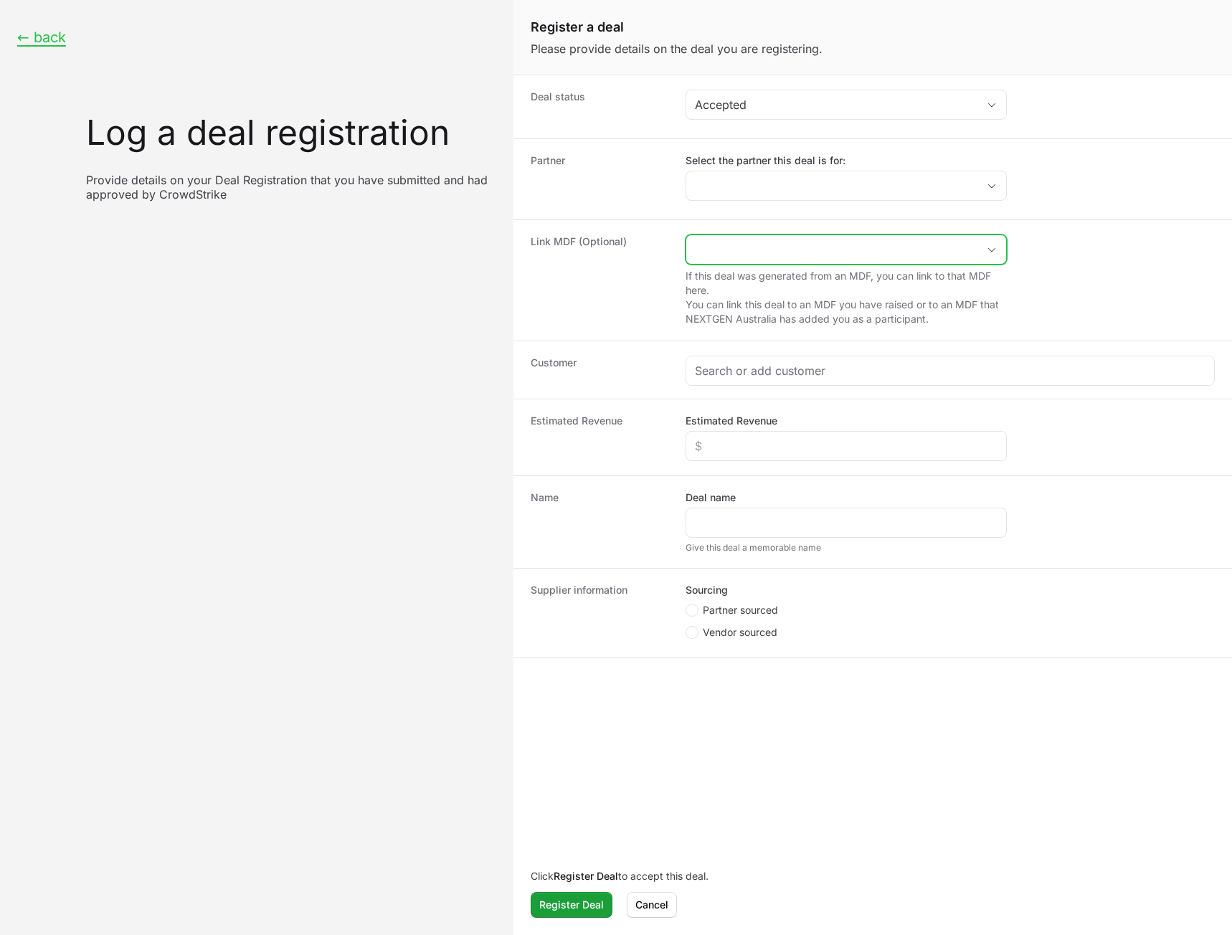
click at [853, 260] on input "Create activity form" at bounding box center [832, 249] width 291 height 29
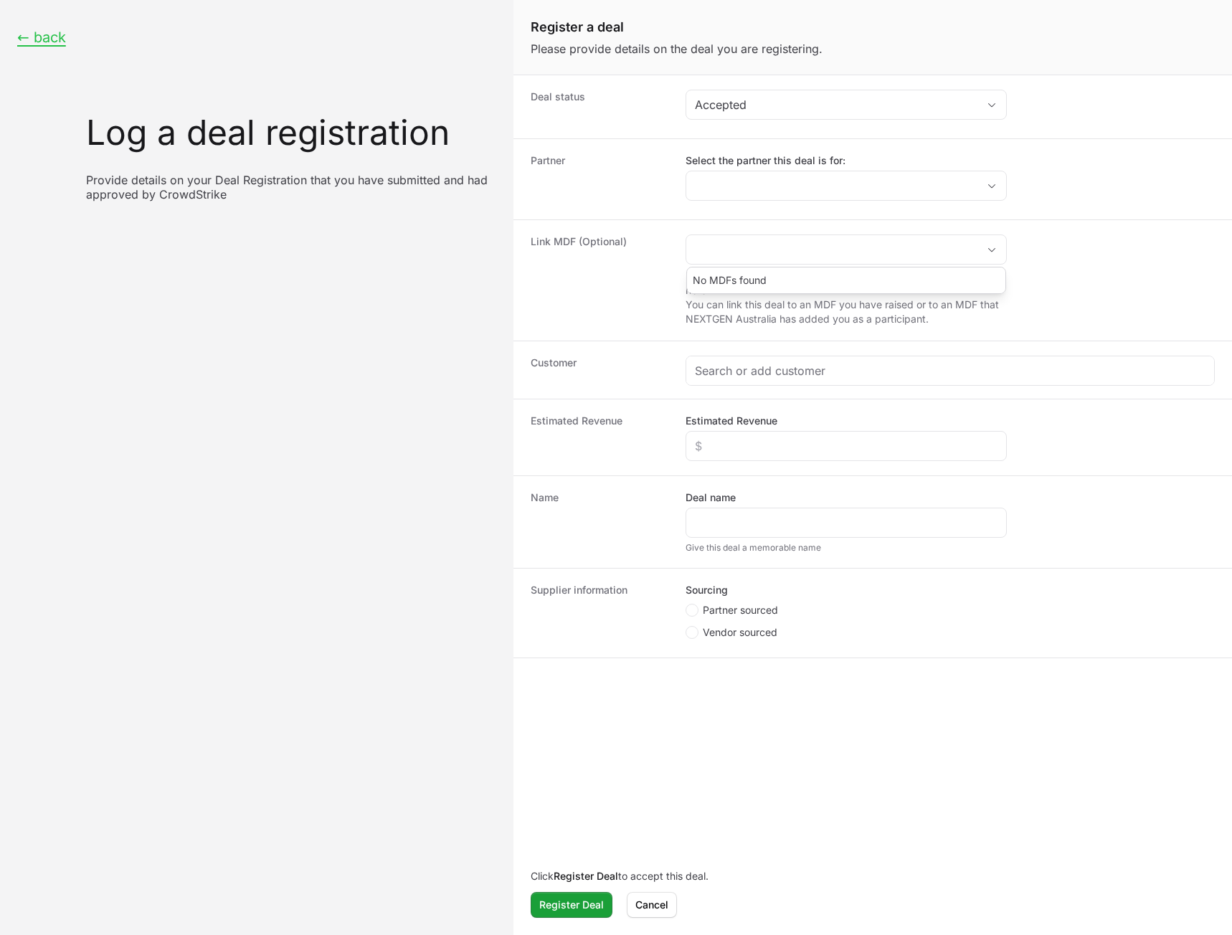
type input "test Distributor Linking"
click at [1098, 280] on dd "test Distributor Linking No MDFs found If this deal was generated from an MDF, …" at bounding box center [950, 281] width 529 height 92
click at [42, 44] on button "← back" at bounding box center [41, 38] width 49 height 18
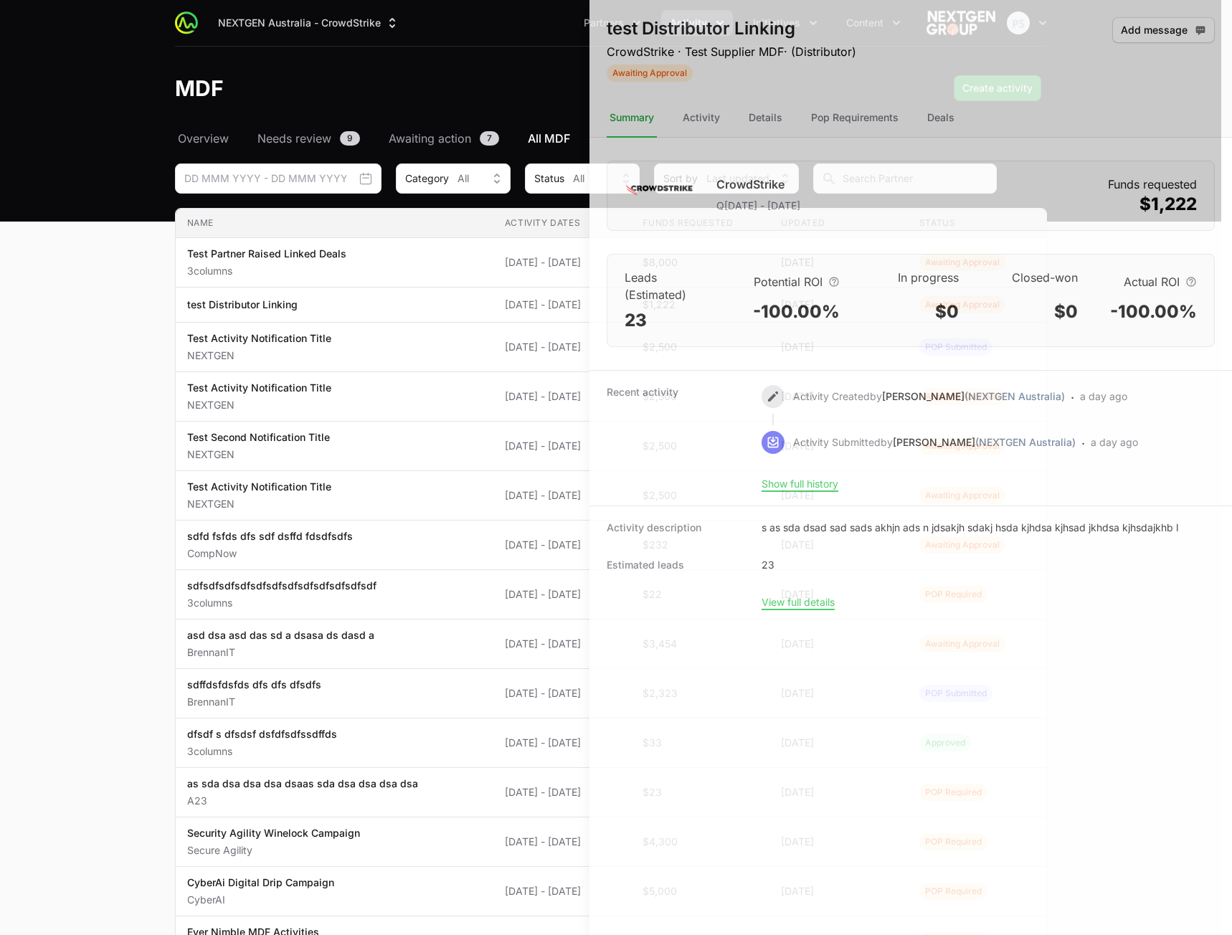
click at [195, 78] on div at bounding box center [616, 467] width 1232 height 935
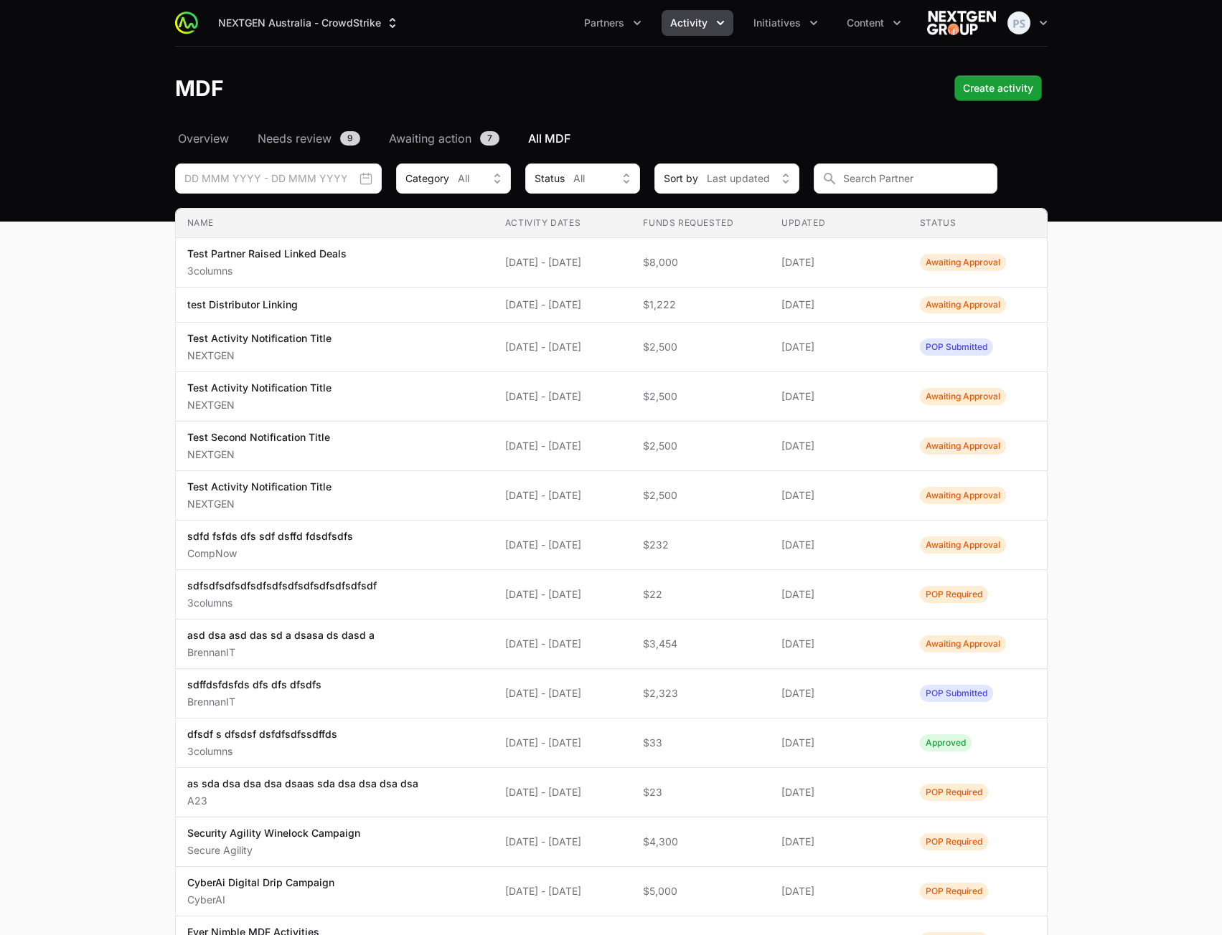
drag, startPoint x: 670, startPoint y: 117, endPoint x: 689, endPoint y: 98, distance: 27.4
click at [670, 117] on header "MDF Create activity" at bounding box center [611, 88] width 1222 height 83
click at [691, 29] on span "Activity" at bounding box center [688, 23] width 37 height 14
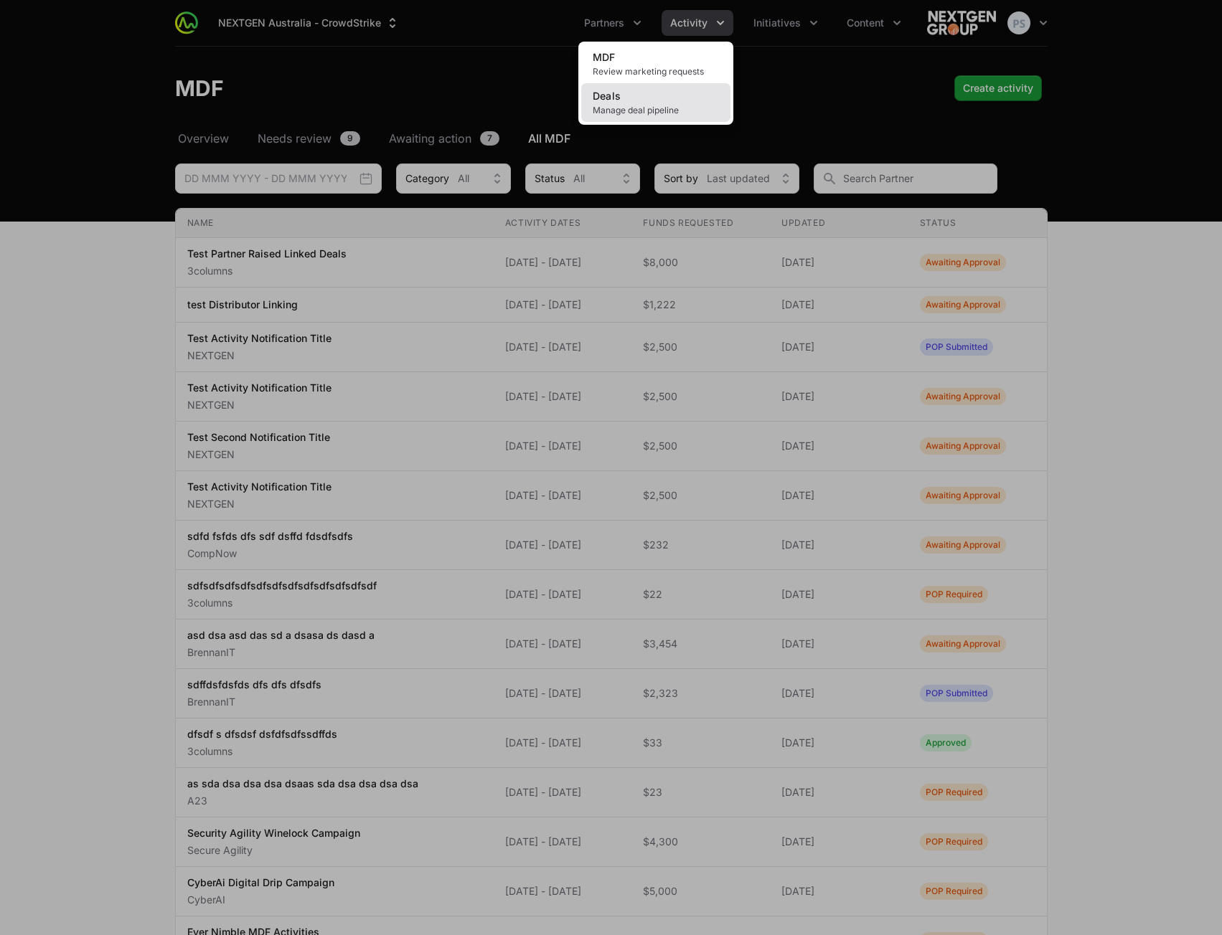
click at [653, 108] on span "Manage deal pipeline" at bounding box center [656, 110] width 126 height 11
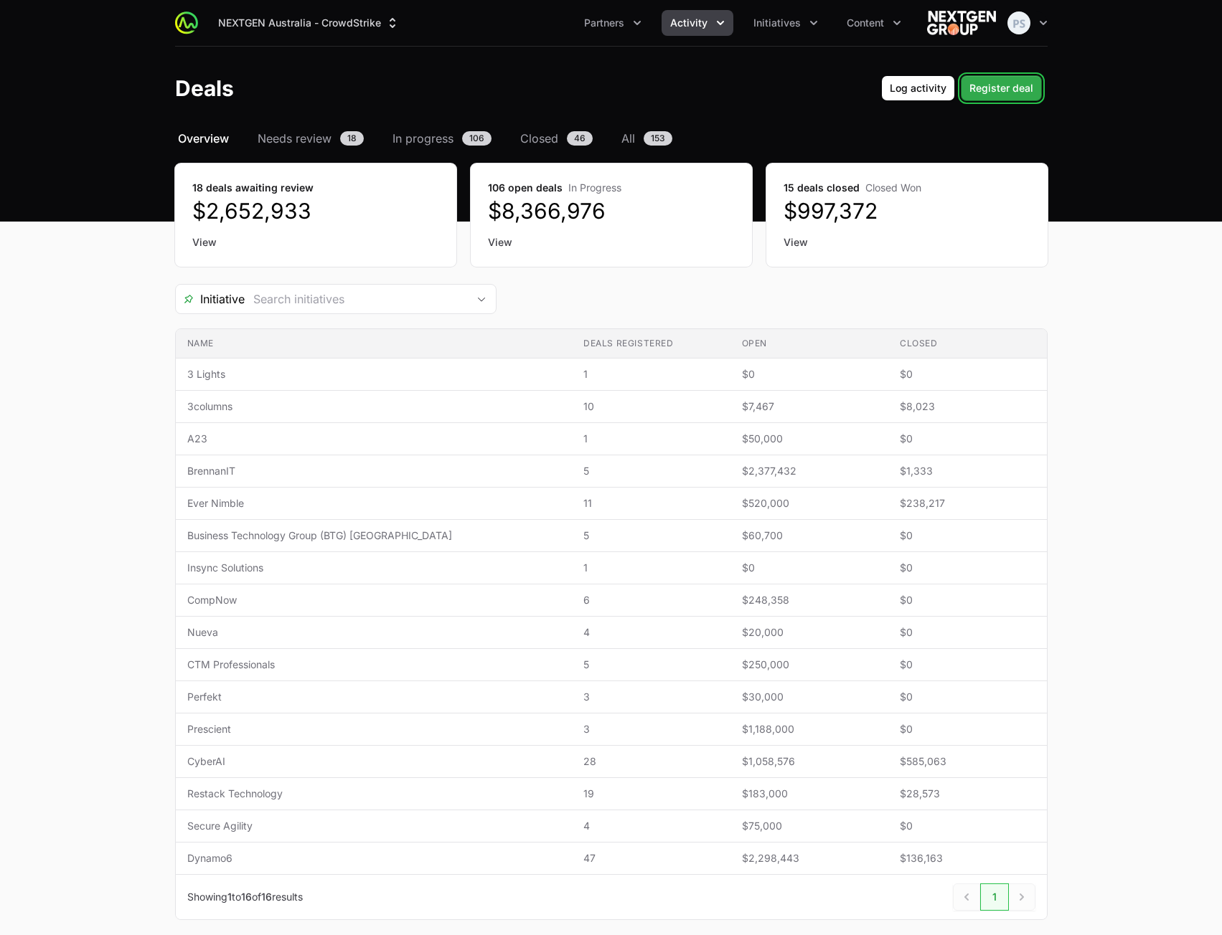
click at [1016, 93] on span "Register deal" at bounding box center [1001, 88] width 64 height 17
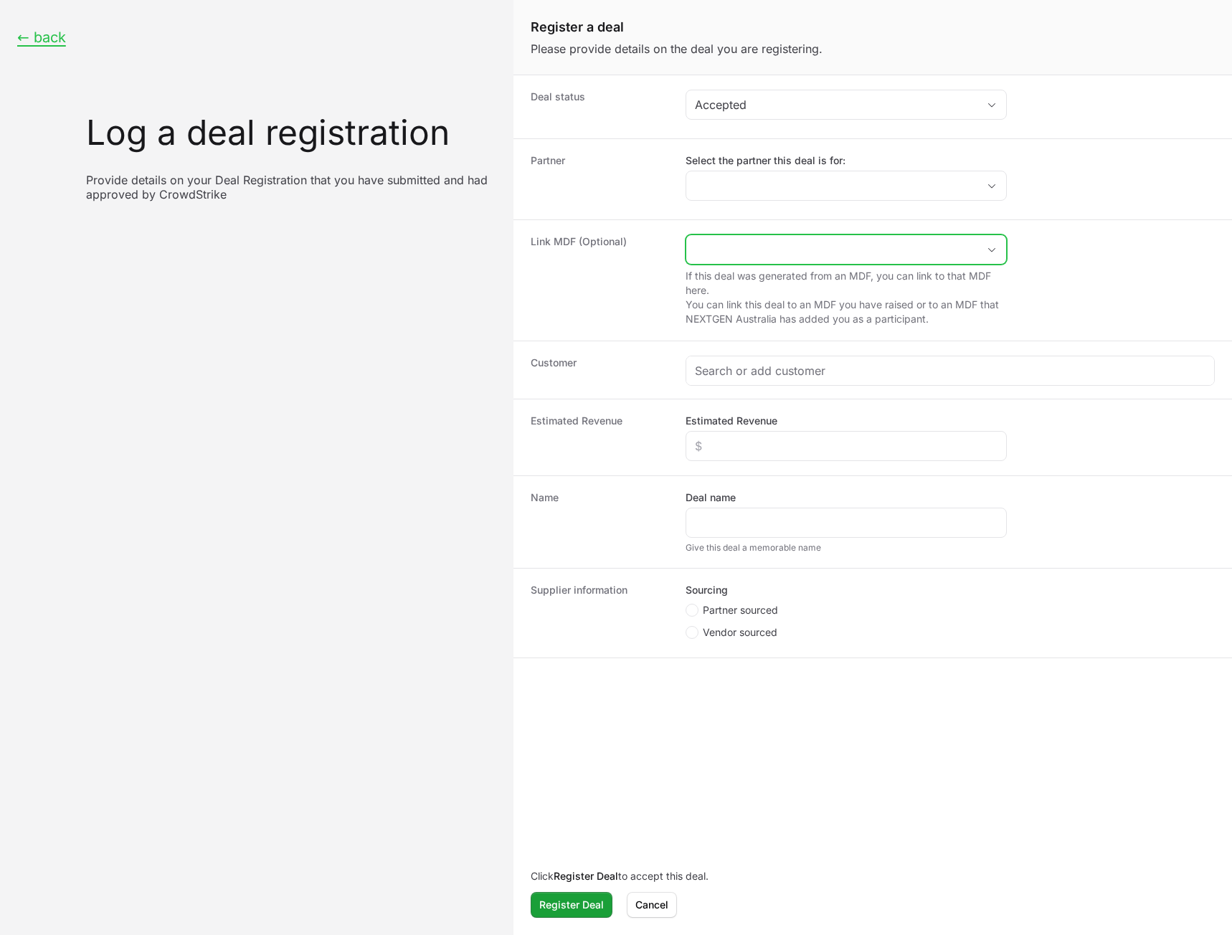
click at [770, 250] on input "Create activity form" at bounding box center [832, 249] width 291 height 29
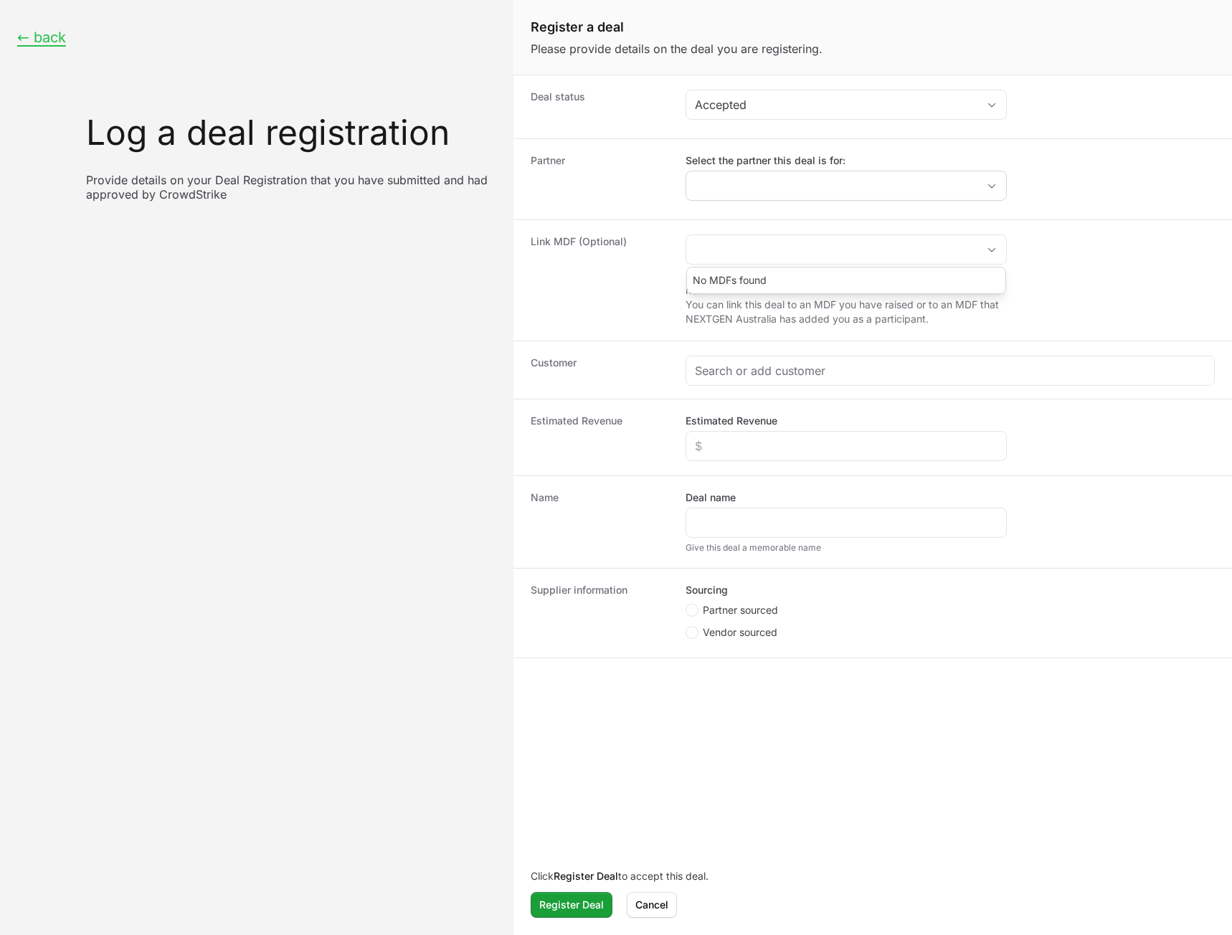
click at [773, 209] on div "Partner Select the partner this deal is for:" at bounding box center [873, 178] width 719 height 81
click at [783, 174] on input "Select the partner this deal is for:" at bounding box center [832, 185] width 291 height 29
click at [575, 180] on dt "Partner" at bounding box center [600, 180] width 138 height 52
